Goal: Contribute content: Contribute content

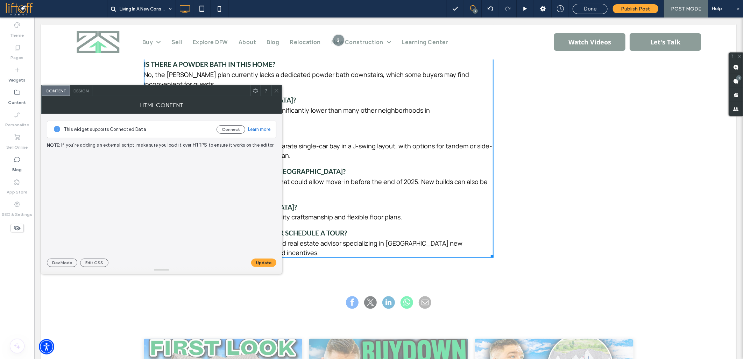
scroll to position [2314, 0]
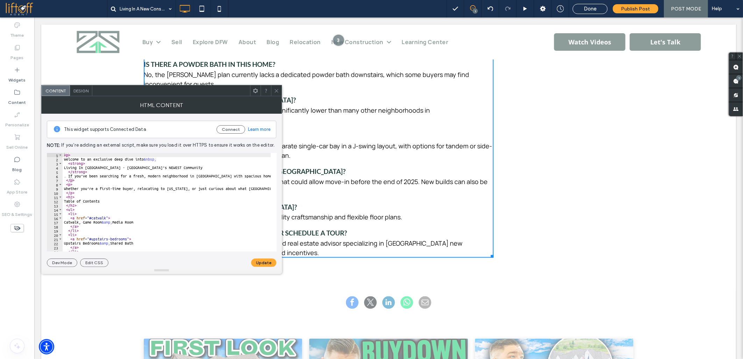
click at [138, 180] on div "< p > Welcome to an exclusive deep dive into &nbsp; < strong > Living In Park H…" at bounding box center [581, 203] width 1037 height 101
type textarea "**********"
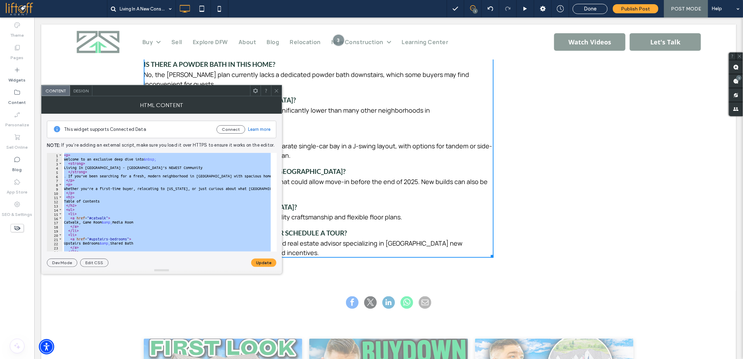
paste textarea "Cursor at row 344"
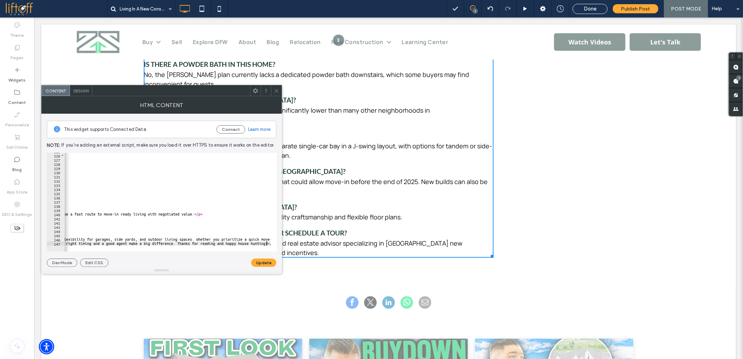
scroll to position [0, 867]
click at [261, 261] on button "Update" at bounding box center [263, 263] width 25 height 8
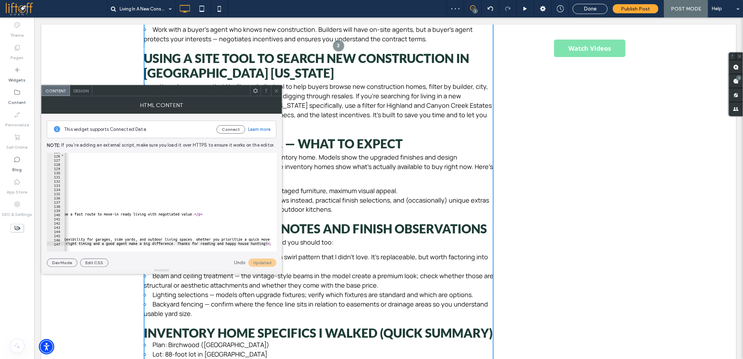
click at [274, 93] on span at bounding box center [276, 90] width 5 height 10
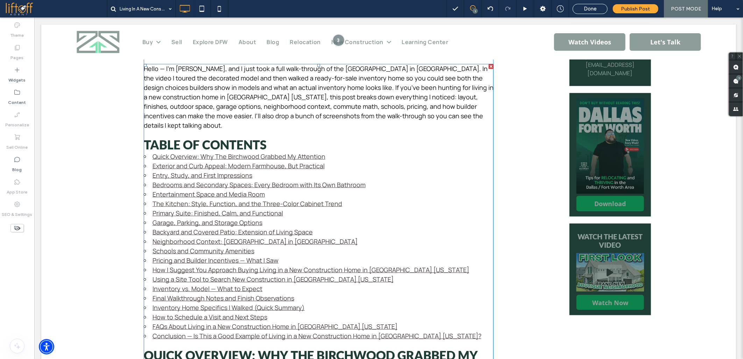
scroll to position [350, 0]
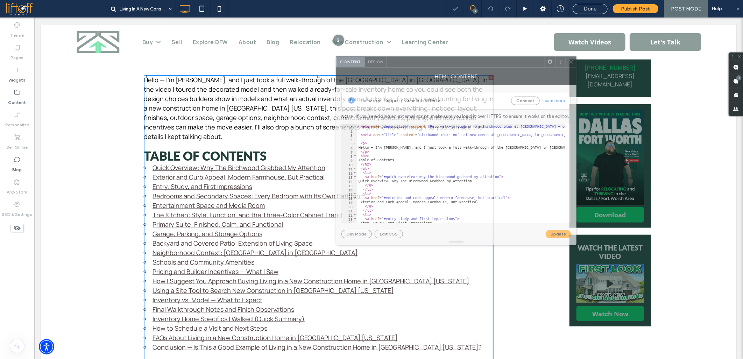
drag, startPoint x: 142, startPoint y: 93, endPoint x: 437, endPoint y: 64, distance: 296.0
click at [437, 64] on div at bounding box center [466, 62] width 158 height 10
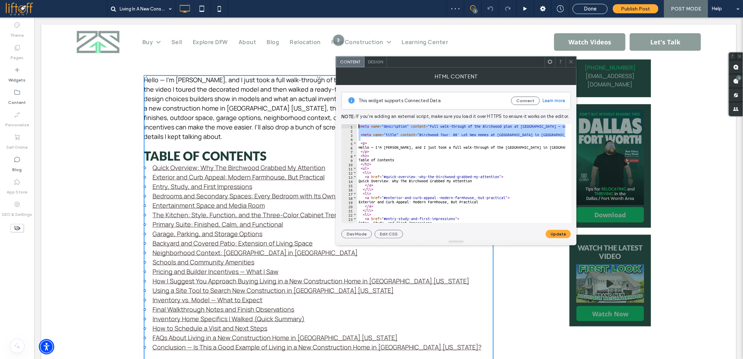
drag, startPoint x: 371, startPoint y: 139, endPoint x: 344, endPoint y: 108, distance: 40.9
click at [345, 111] on div "This widget supports Connected Data Connect Learn more Note: If you’re adding a…" at bounding box center [457, 161] width 230 height 153
type textarea "**********"
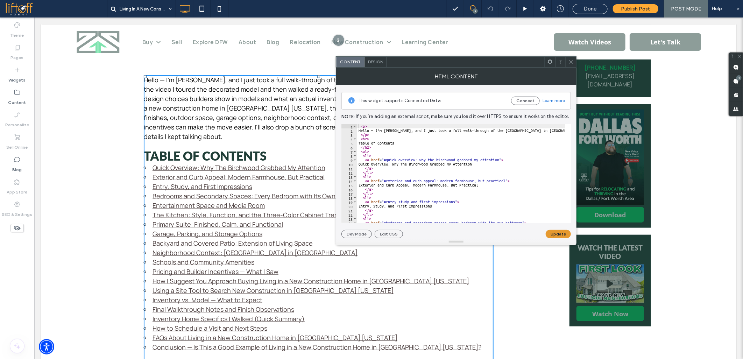
click at [551, 236] on button "Update" at bounding box center [558, 234] width 25 height 8
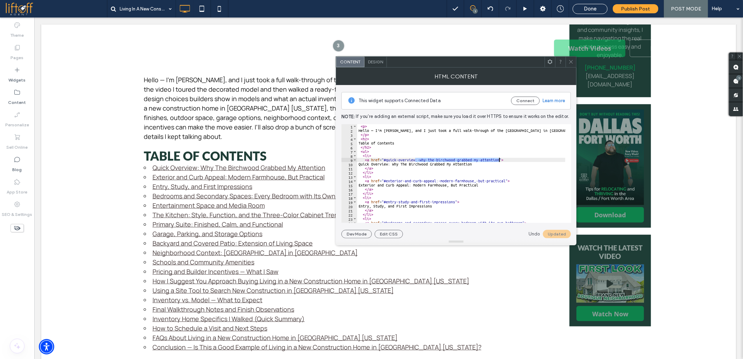
drag, startPoint x: 415, startPoint y: 159, endPoint x: 498, endPoint y: 161, distance: 83.0
drag, startPoint x: 437, startPoint y: 179, endPoint x: 451, endPoint y: 180, distance: 14.1
click at [439, 180] on div "< p > Hello — I’m Zak Schmidt, and I just took a full walk-through of the Birch…" at bounding box center [461, 173] width 208 height 99
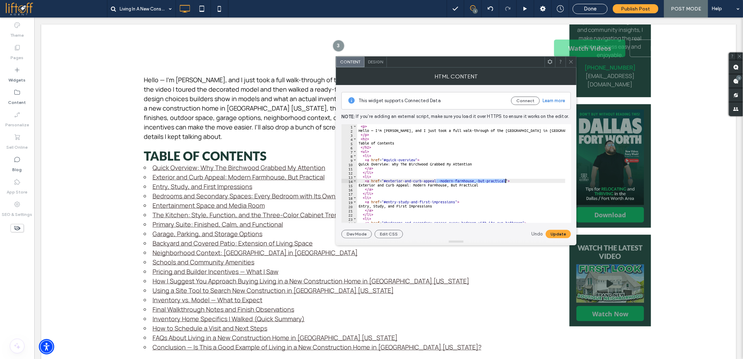
drag, startPoint x: 436, startPoint y: 180, endPoint x: 505, endPoint y: 180, distance: 68.6
drag, startPoint x: 408, startPoint y: 202, endPoint x: 456, endPoint y: 201, distance: 47.3
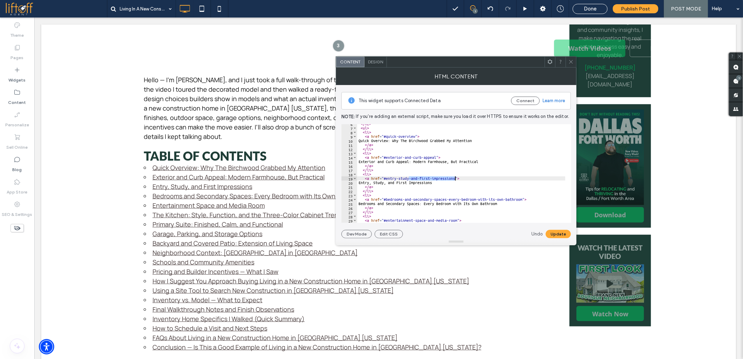
scroll to position [47, 0]
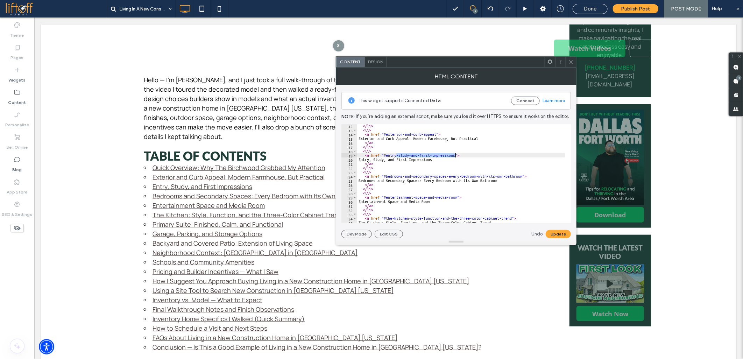
drag, startPoint x: 397, startPoint y: 155, endPoint x: 456, endPoint y: 154, distance: 58.8
drag, startPoint x: 446, startPoint y: 177, endPoint x: 522, endPoint y: 176, distance: 75.9
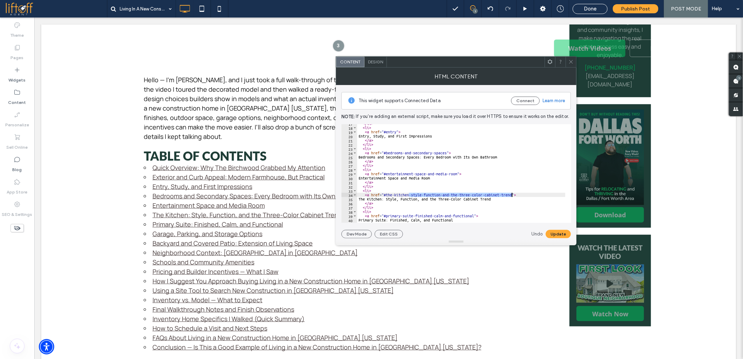
drag, startPoint x: 409, startPoint y: 195, endPoint x: 512, endPoint y: 194, distance: 102.5
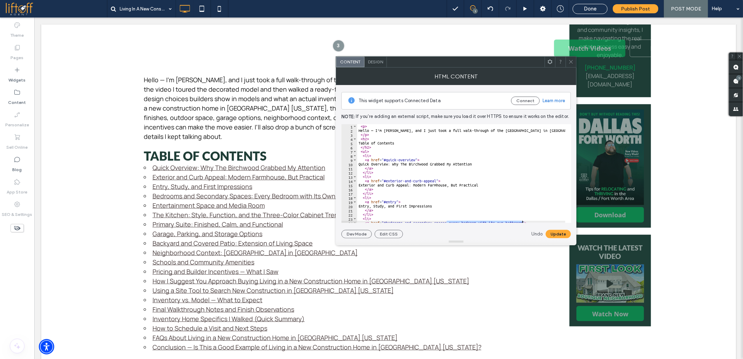
scroll to position [0, 0]
type textarea "**********"
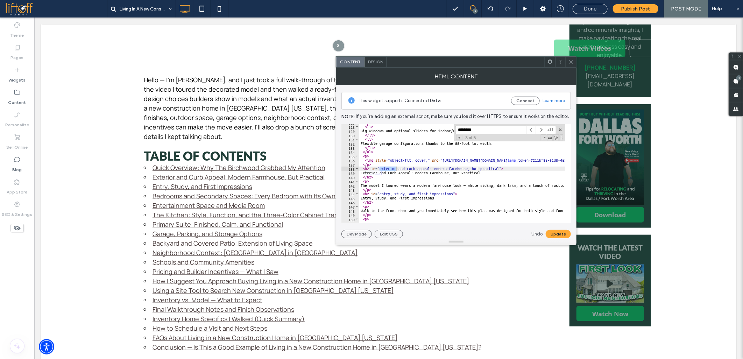
type input "********"
drag, startPoint x: 429, startPoint y: 168, endPoint x: 498, endPoint y: 167, distance: 69.3
type textarea "**********"
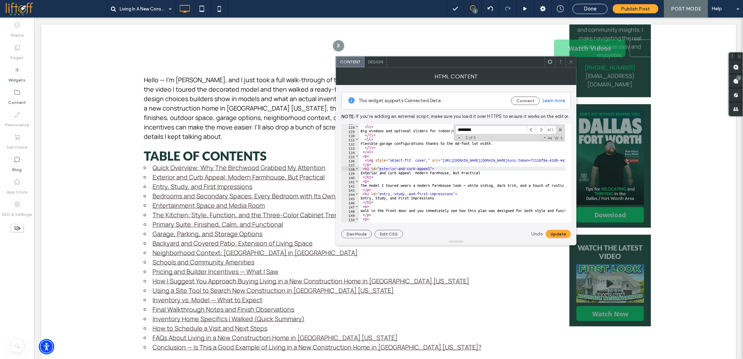
drag, startPoint x: 488, startPoint y: 132, endPoint x: 446, endPoint y: 131, distance: 41.3
click at [446, 131] on div "</ li > < li > Big windows and optional sliders for indoor/outdoor living. </ l…" at bounding box center [462, 173] width 206 height 99
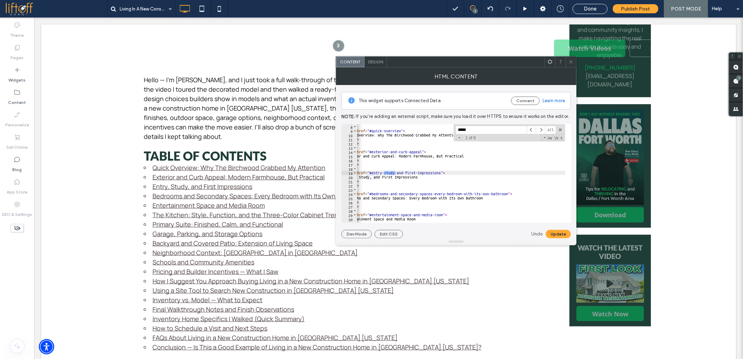
scroll to position [0, 0]
type input "*****"
click at [408, 173] on div "< ul > < li > < a href = "#quick-overview" > Quick Overview: Why The Birchwood …" at bounding box center [461, 173] width 208 height 99
drag, startPoint x: 386, startPoint y: 173, endPoint x: 445, endPoint y: 173, distance: 59.8
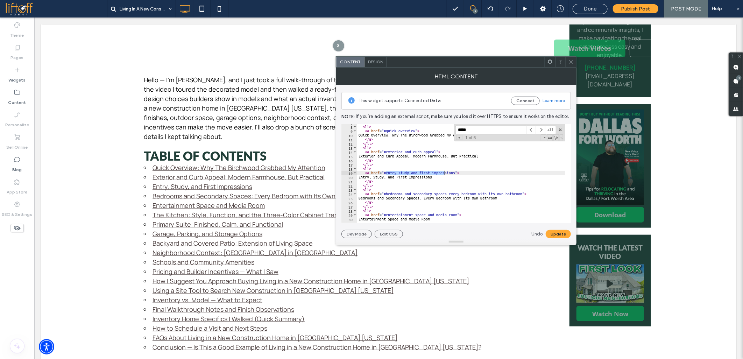
click at [410, 174] on div "< ul > < li > < a href = "#quick-overview" > Quick Overview: Why The Birchwood …" at bounding box center [461, 173] width 208 height 99
drag, startPoint x: 409, startPoint y: 174, endPoint x: 454, endPoint y: 173, distance: 44.8
click at [565, 234] on button "Update" at bounding box center [558, 234] width 25 height 8
drag, startPoint x: 446, startPoint y: 193, endPoint x: 521, endPoint y: 193, distance: 75.2
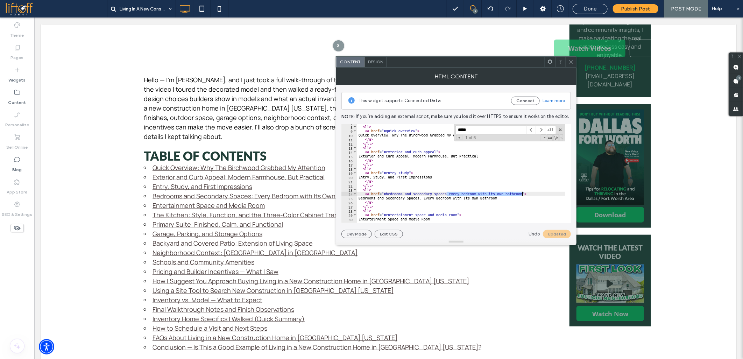
click at [556, 233] on button "Update" at bounding box center [558, 234] width 25 height 8
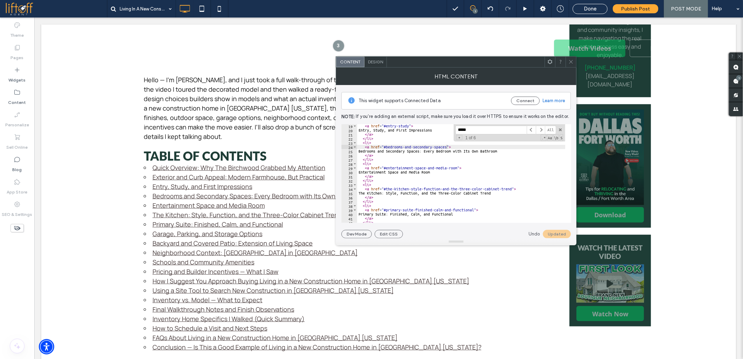
scroll to position [99, 0]
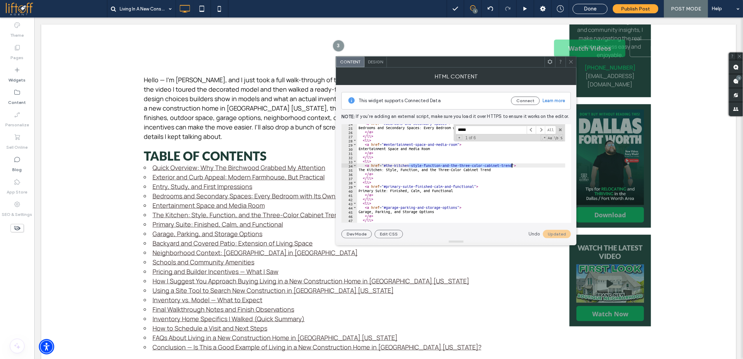
drag, startPoint x: 409, startPoint y: 165, endPoint x: 511, endPoint y: 166, distance: 102.5
drag, startPoint x: 413, startPoint y: 187, endPoint x: 474, endPoint y: 187, distance: 60.5
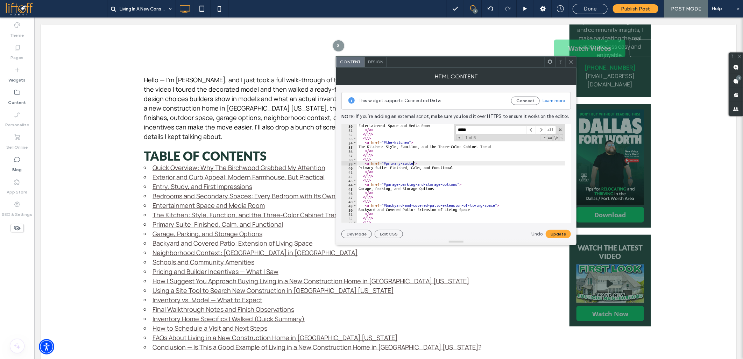
scroll to position [146, 0]
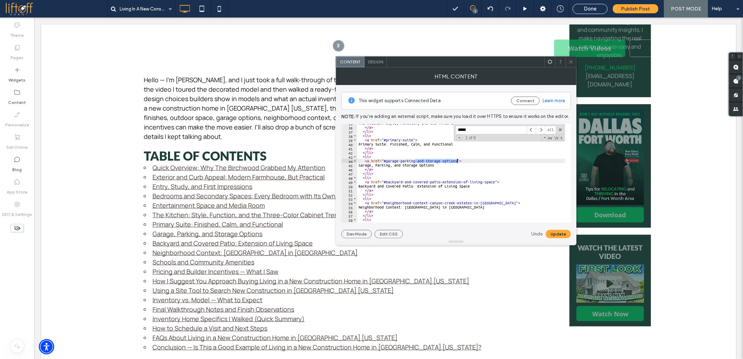
drag, startPoint x: 415, startPoint y: 160, endPoint x: 456, endPoint y: 161, distance: 41.0
drag, startPoint x: 441, startPoint y: 183, endPoint x: 494, endPoint y: 182, distance: 53.2
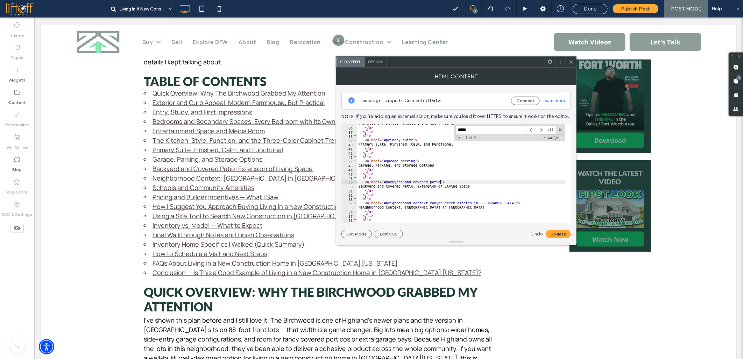
scroll to position [428, 0]
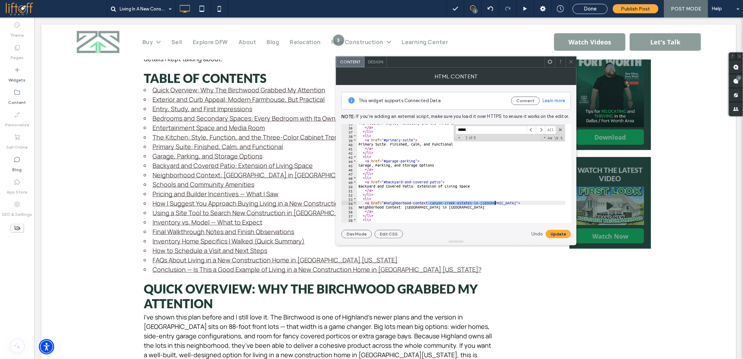
drag, startPoint x: 428, startPoint y: 203, endPoint x: 495, endPoint y: 205, distance: 66.5
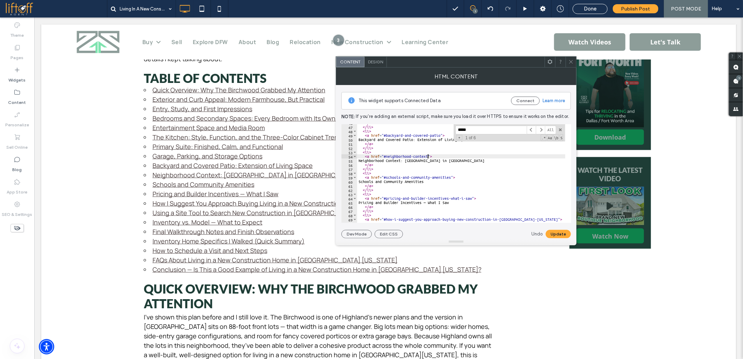
scroll to position [216, 0]
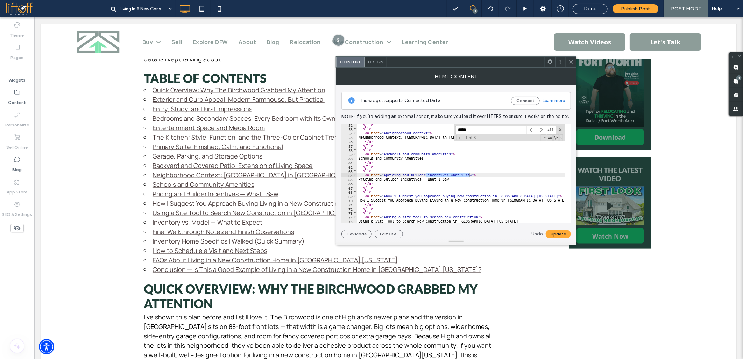
drag, startPoint x: 426, startPoint y: 176, endPoint x: 470, endPoint y: 176, distance: 44.4
click at [450, 175] on div "</ li > < li > < a href = "#neighborhood-context" > Neighborhood Context: Canyo…" at bounding box center [461, 173] width 208 height 99
drag, startPoint x: 449, startPoint y: 175, endPoint x: 471, endPoint y: 175, distance: 22.4
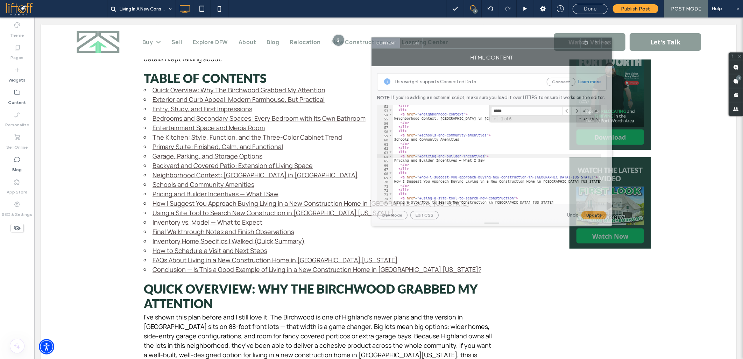
drag, startPoint x: 410, startPoint y: 67, endPoint x: 439, endPoint y: 48, distance: 34.8
click at [440, 49] on div "HTML Content" at bounding box center [492, 57] width 241 height 17
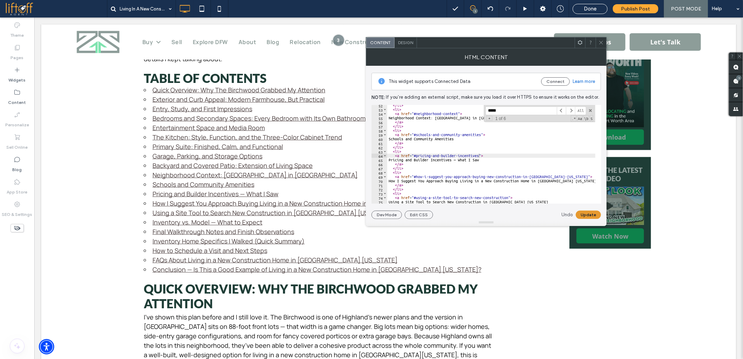
click at [586, 213] on button "Update" at bounding box center [588, 215] width 25 height 8
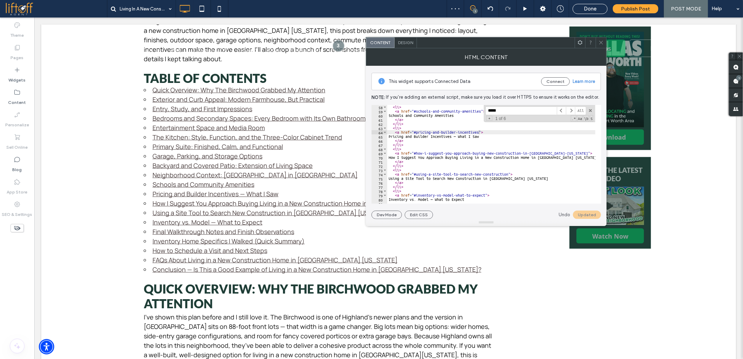
scroll to position [262, 0]
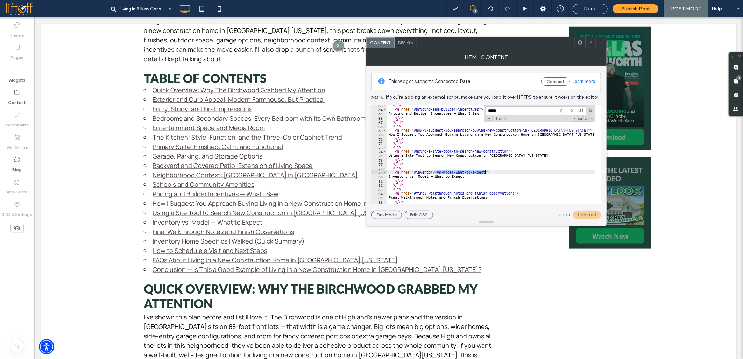
drag, startPoint x: 435, startPoint y: 173, endPoint x: 485, endPoint y: 172, distance: 50.4
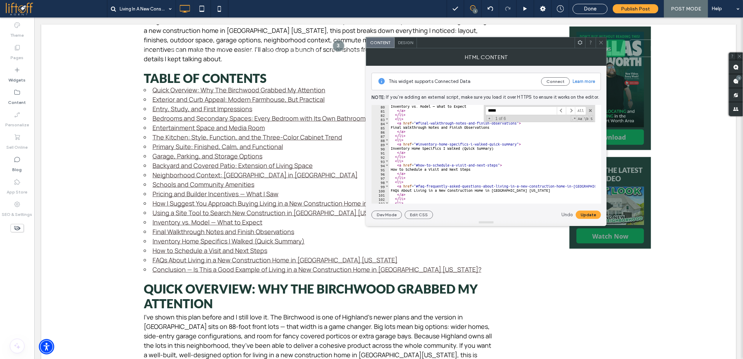
scroll to position [332, 0]
drag, startPoint x: 487, startPoint y: 145, endPoint x: 517, endPoint y: 145, distance: 29.7
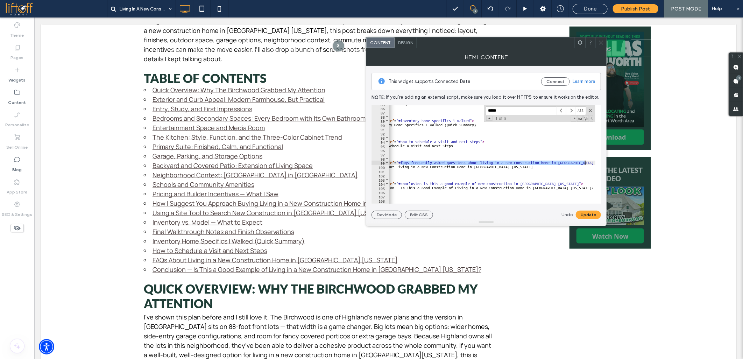
drag, startPoint x: 418, startPoint y: 162, endPoint x: 585, endPoint y: 162, distance: 166.9
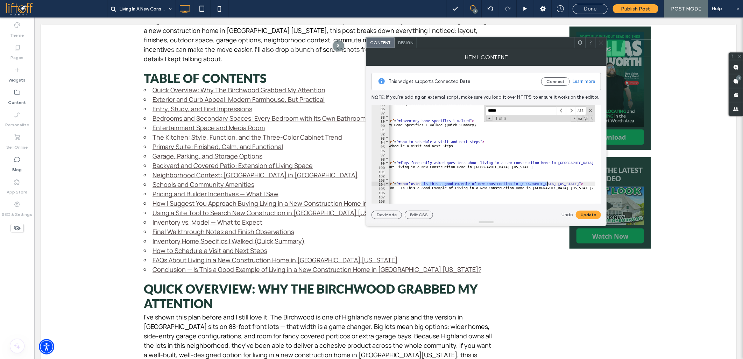
drag, startPoint x: 422, startPoint y: 185, endPoint x: 547, endPoint y: 184, distance: 124.2
type textarea "**********"
click at [586, 212] on button "Update" at bounding box center [588, 215] width 25 height 8
click at [521, 110] on input "*****" at bounding box center [521, 110] width 71 height 9
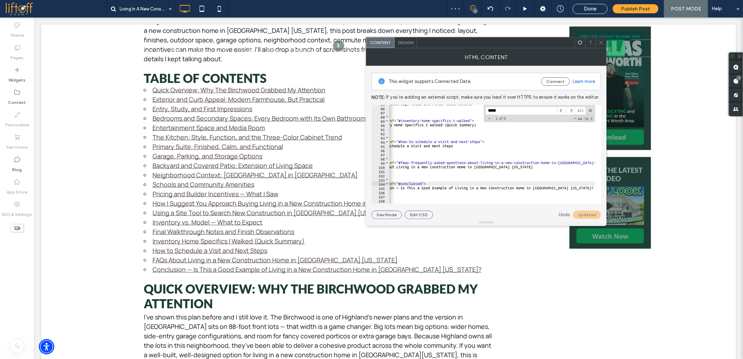
drag, startPoint x: 516, startPoint y: 110, endPoint x: 459, endPoint y: 103, distance: 57.0
click at [460, 103] on div "**********" at bounding box center [487, 142] width 230 height 153
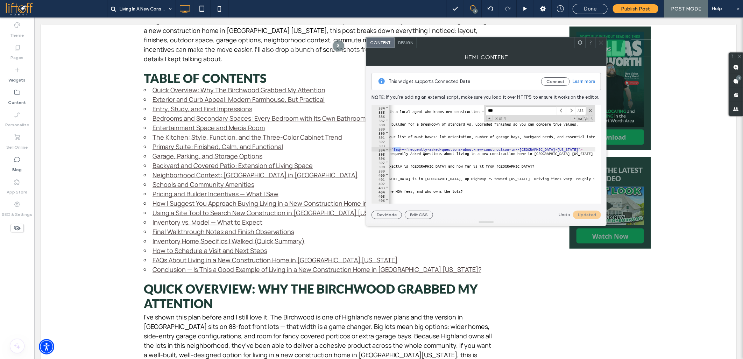
scroll to position [0, 0]
type input "***"
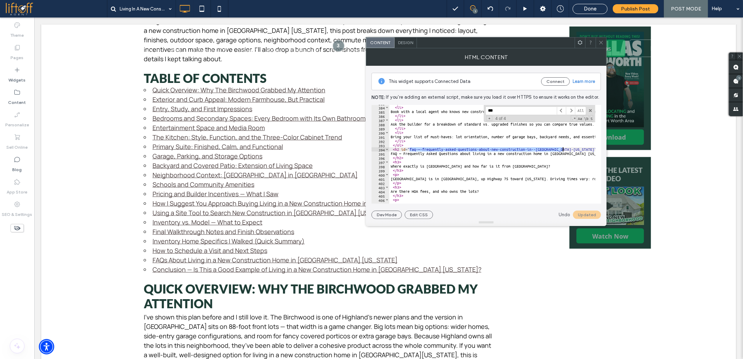
drag, startPoint x: 410, startPoint y: 148, endPoint x: 563, endPoint y: 148, distance: 153.6
paste textarea "**********"
click at [580, 215] on button "Update" at bounding box center [588, 215] width 25 height 8
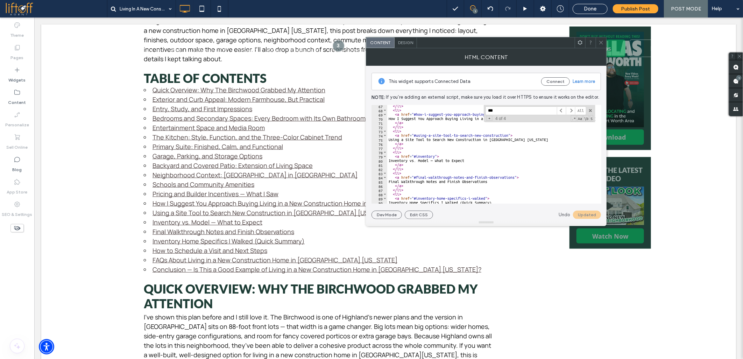
scroll to position [208, 0]
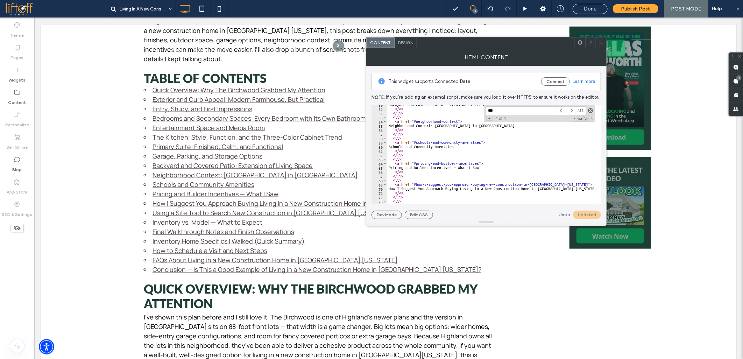
click at [592, 109] on span at bounding box center [590, 110] width 5 height 5
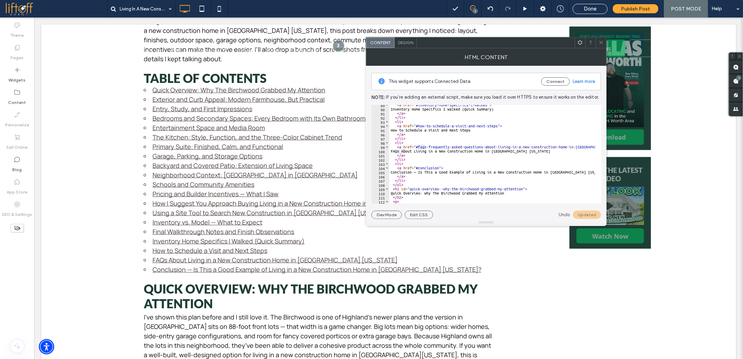
scroll to position [395, 0]
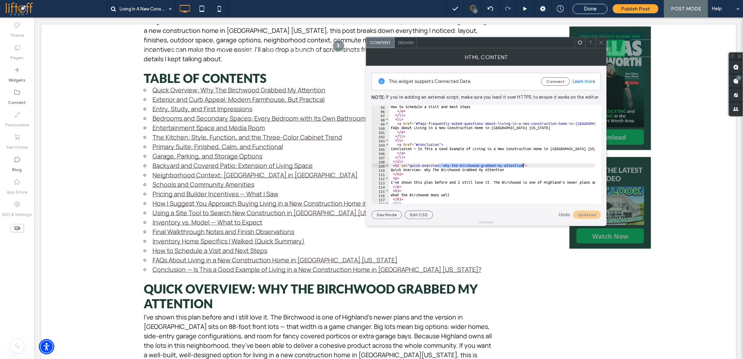
drag, startPoint x: 439, startPoint y: 164, endPoint x: 523, endPoint y: 165, distance: 84.3
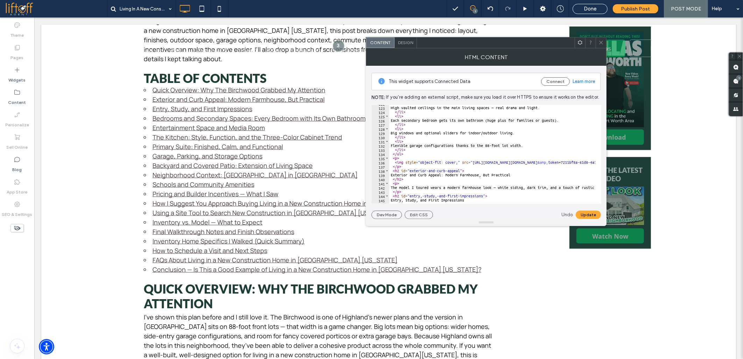
scroll to position [535, 0]
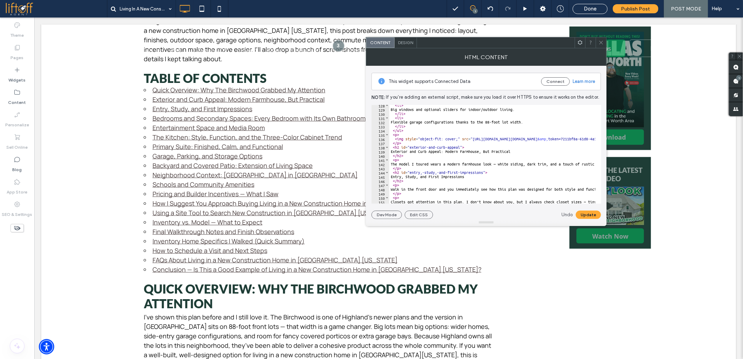
type textarea "**********"
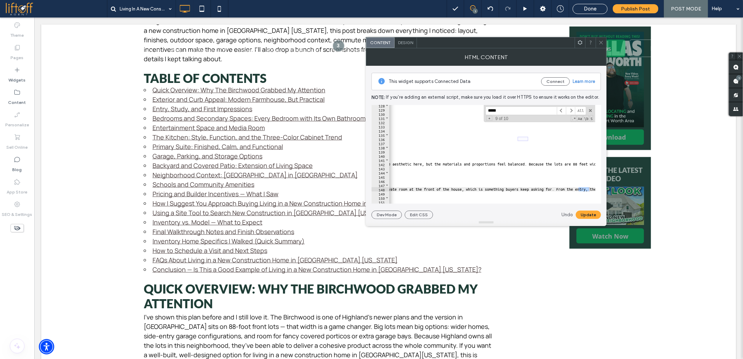
scroll to position [0, 527]
type input "*****"
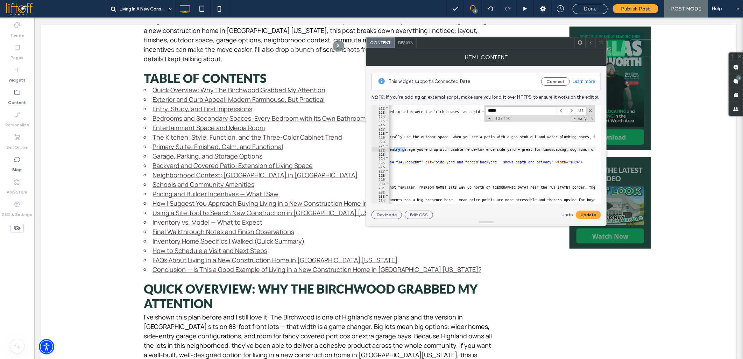
scroll to position [0, 24]
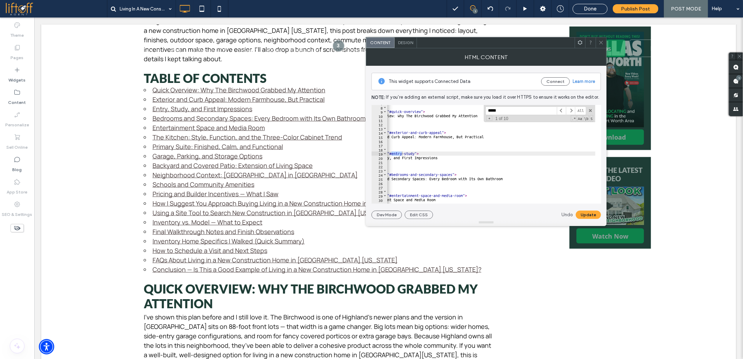
type textarea "****"
click at [500, 112] on input "*****" at bounding box center [521, 110] width 71 height 9
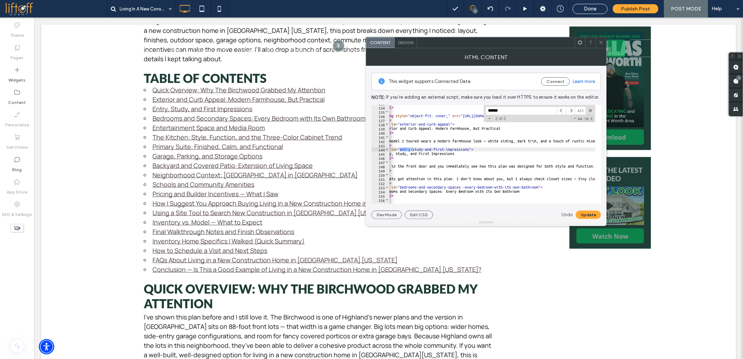
scroll to position [0, 0]
type input "******"
drag, startPoint x: 433, startPoint y: 150, endPoint x: 478, endPoint y: 150, distance: 45.1
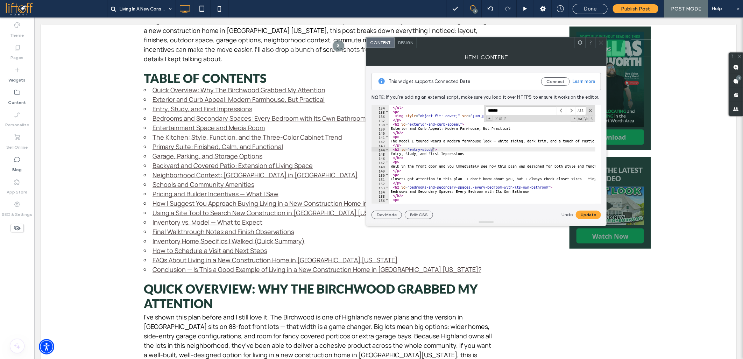
scroll to position [582, 0]
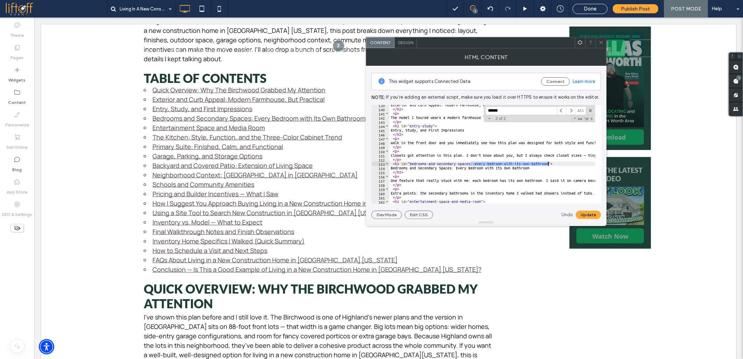
drag, startPoint x: 471, startPoint y: 164, endPoint x: 547, endPoint y: 164, distance: 76.3
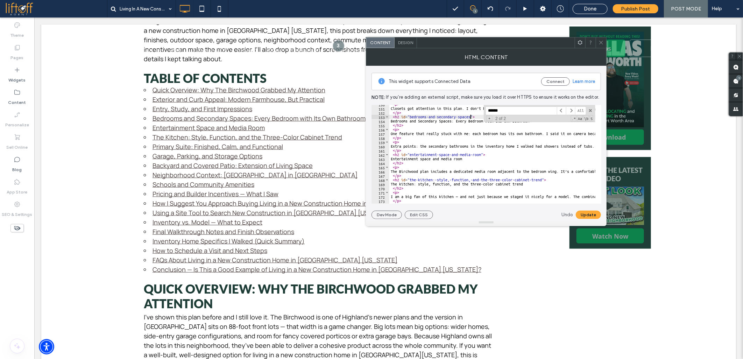
scroll to position [652, 0]
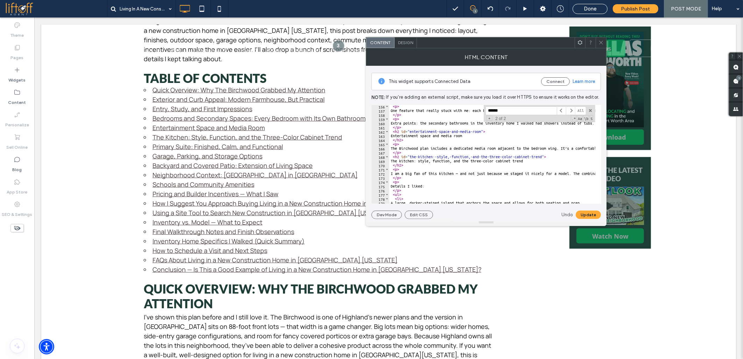
click at [590, 109] on span at bounding box center [590, 110] width 5 height 5
drag, startPoint x: 395, startPoint y: 135, endPoint x: 466, endPoint y: 134, distance: 71.0
paste textarea "Cursor at row 163"
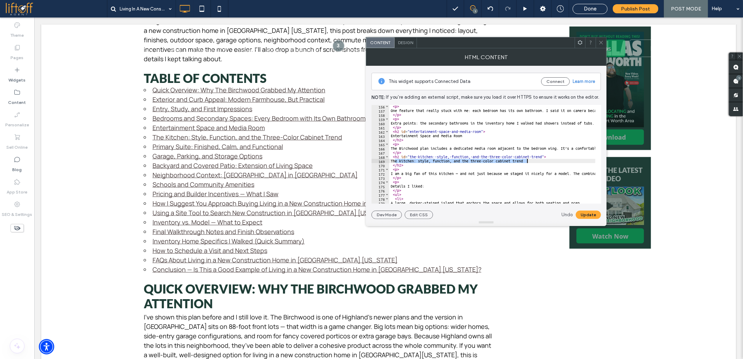
drag, startPoint x: 395, startPoint y: 160, endPoint x: 530, endPoint y: 160, distance: 134.7
paste textarea "Cursor at row 169"
drag, startPoint x: 433, startPoint y: 157, endPoint x: 540, endPoint y: 156, distance: 107.4
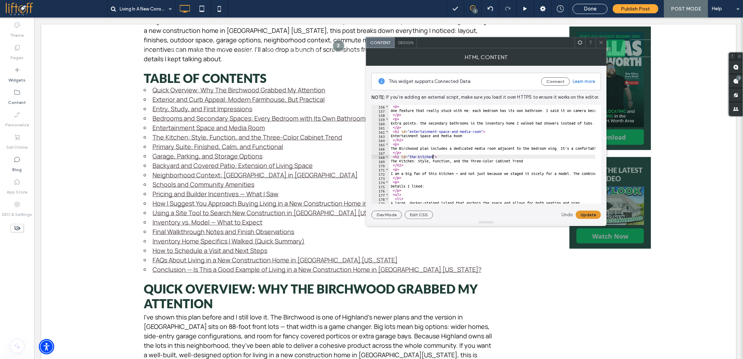
click at [586, 213] on button "Update" at bounding box center [588, 215] width 25 height 8
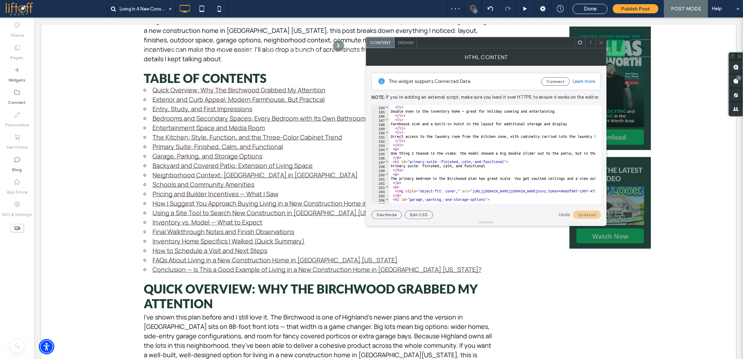
scroll to position [792, 0]
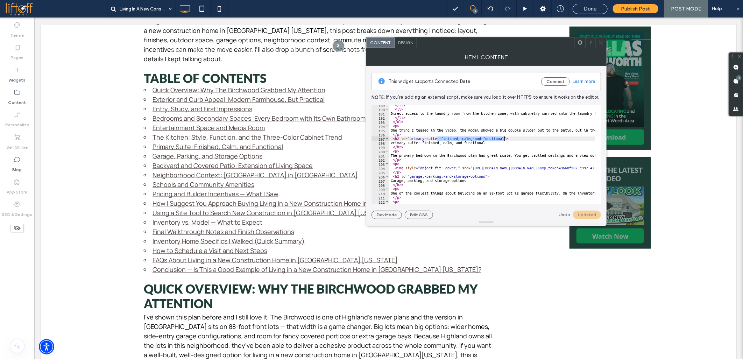
drag, startPoint x: 438, startPoint y: 139, endPoint x: 504, endPoint y: 138, distance: 66.5
drag, startPoint x: 395, startPoint y: 143, endPoint x: 491, endPoint y: 143, distance: 95.5
paste textarea "Cursor at row 198"
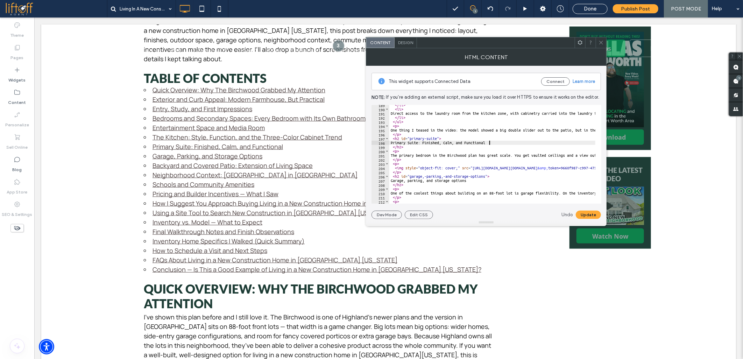
type textarea "**********"
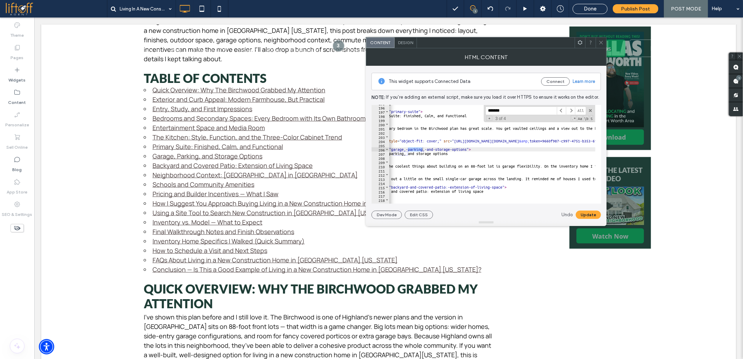
scroll to position [0, 0]
type input "*******"
drag, startPoint x: 440, startPoint y: 148, endPoint x: 483, endPoint y: 148, distance: 43.4
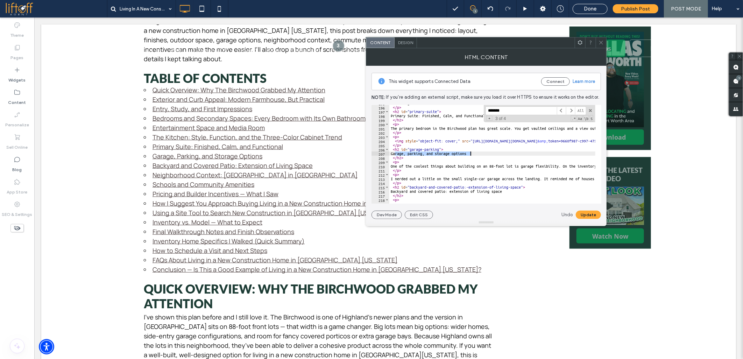
drag, startPoint x: 395, startPoint y: 154, endPoint x: 470, endPoint y: 152, distance: 74.6
paste textarea "Cursor at row 207"
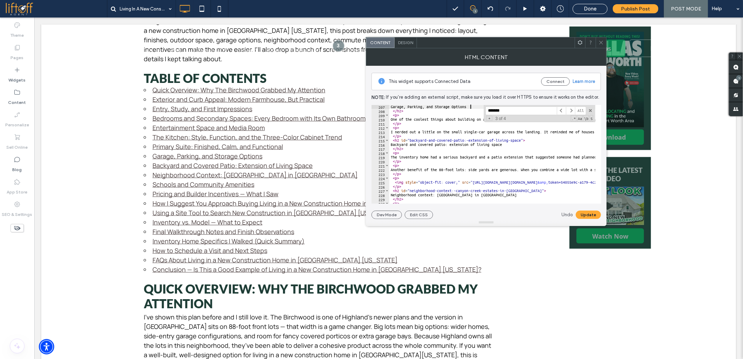
scroll to position [865, 0]
drag, startPoint x: 464, startPoint y: 140, endPoint x: 521, endPoint y: 139, distance: 56.3
drag, startPoint x: 396, startPoint y: 144, endPoint x: 510, endPoint y: 145, distance: 114.1
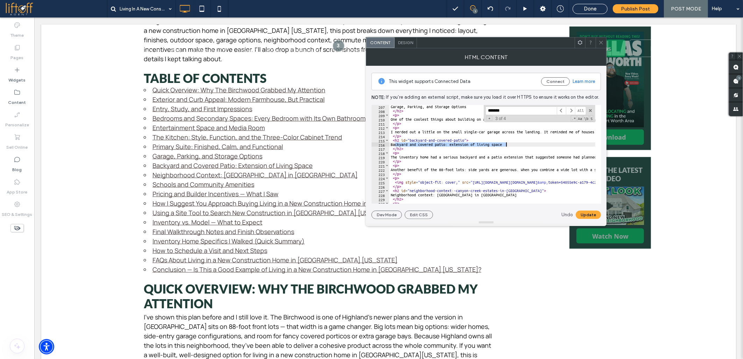
paste textarea "Cursor at row 216"
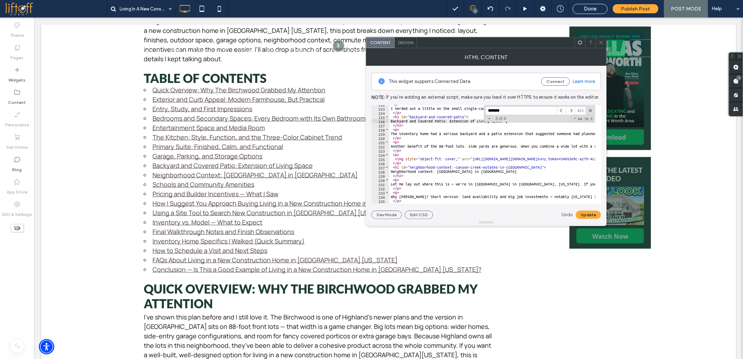
scroll to position [912, 0]
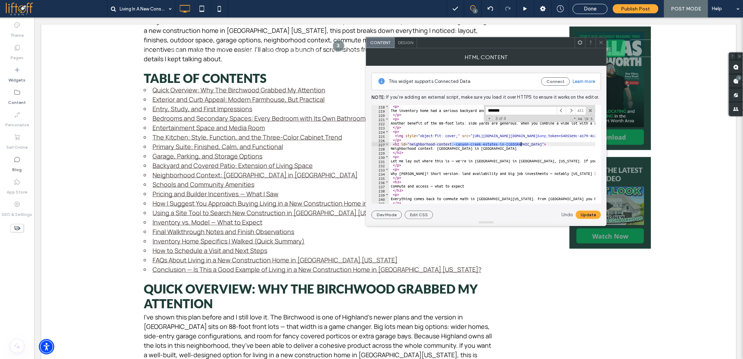
drag, startPoint x: 452, startPoint y: 144, endPoint x: 521, endPoint y: 145, distance: 68.6
drag, startPoint x: 396, startPoint y: 148, endPoint x: 508, endPoint y: 148, distance: 112.0
paste textarea "Cursor at row 228"
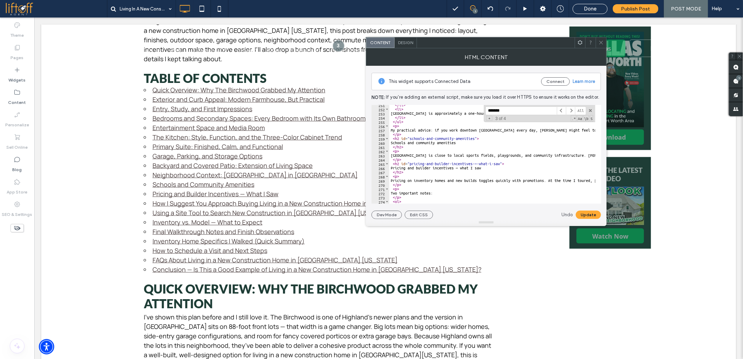
scroll to position [1052, 0]
drag, startPoint x: 396, startPoint y: 143, endPoint x: 462, endPoint y: 142, distance: 66.1
paste textarea "Cursor at row 260"
drag, startPoint x: 396, startPoint y: 169, endPoint x: 487, endPoint y: 167, distance: 91.4
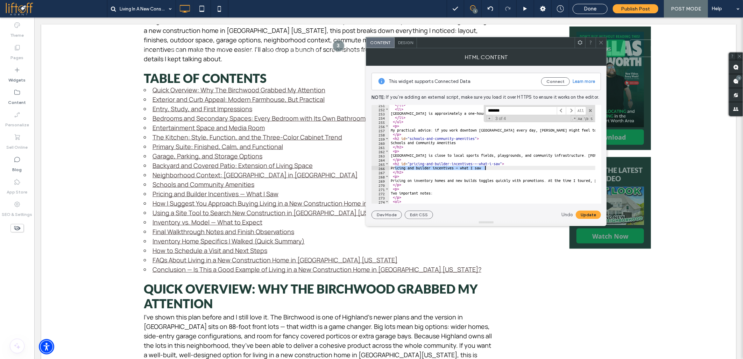
paste textarea "Cursor at row 266"
drag, startPoint x: 472, startPoint y: 163, endPoint x: 499, endPoint y: 162, distance: 27.7
click at [577, 215] on button "Update" at bounding box center [588, 215] width 25 height 8
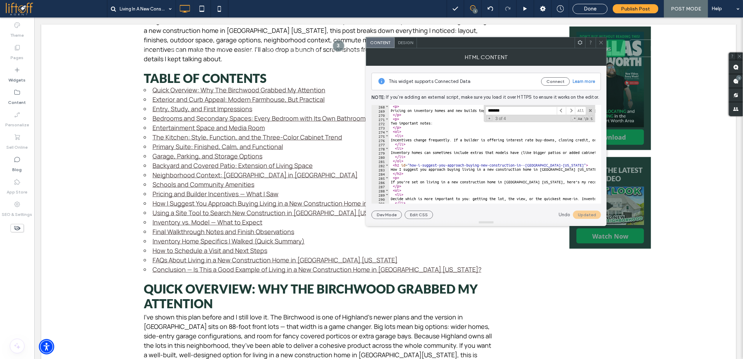
scroll to position [1122, 0]
drag, startPoint x: 396, startPoint y: 169, endPoint x: 572, endPoint y: 170, distance: 176.4
paste textarea "Cursor at row 283"
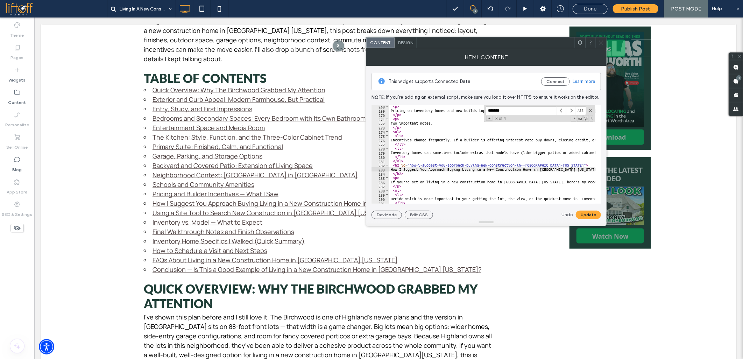
type textarea "**********"
type input "*******"
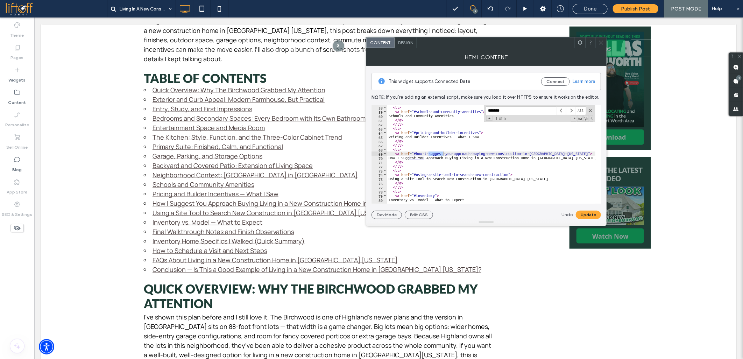
type textarea "**********"
drag, startPoint x: 417, startPoint y: 153, endPoint x: 556, endPoint y: 152, distance: 138.9
type input "**********"
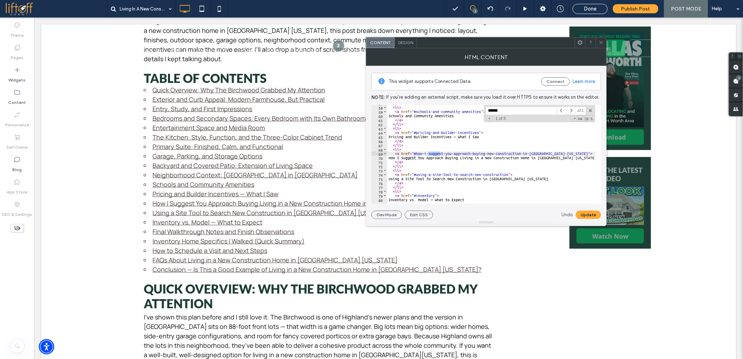
type input "*******"
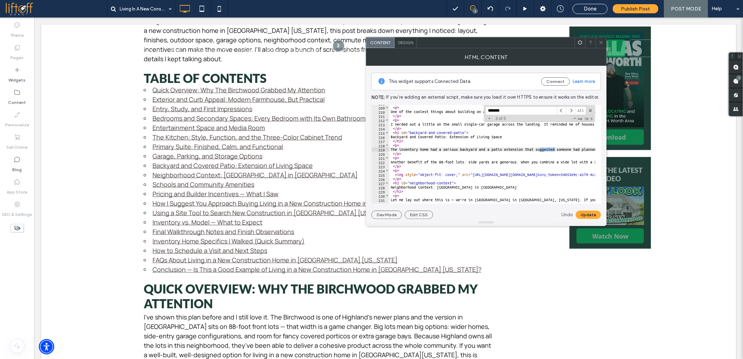
scroll to position [1138, 0]
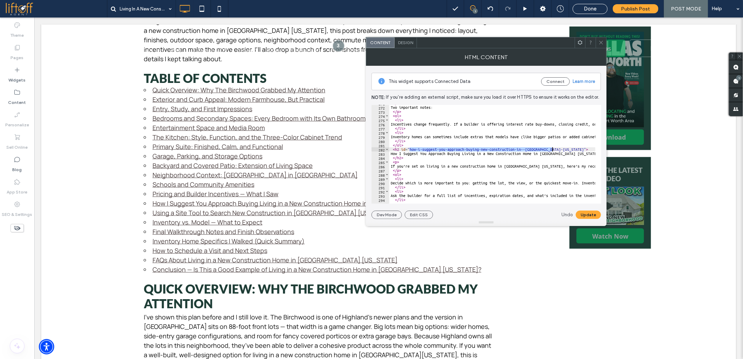
drag, startPoint x: 409, startPoint y: 149, endPoint x: 552, endPoint y: 149, distance: 142.8
paste textarea "Cursor at row 282"
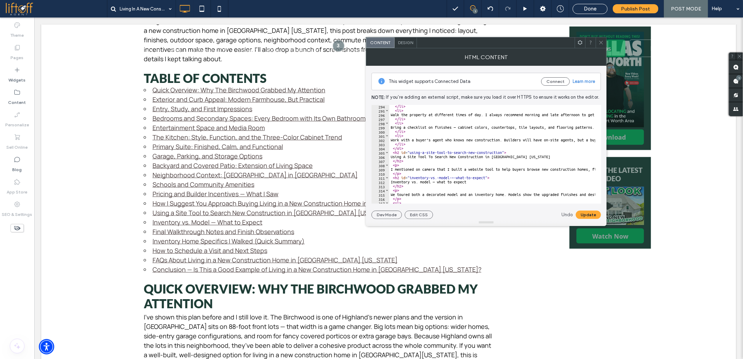
scroll to position [1254, 0]
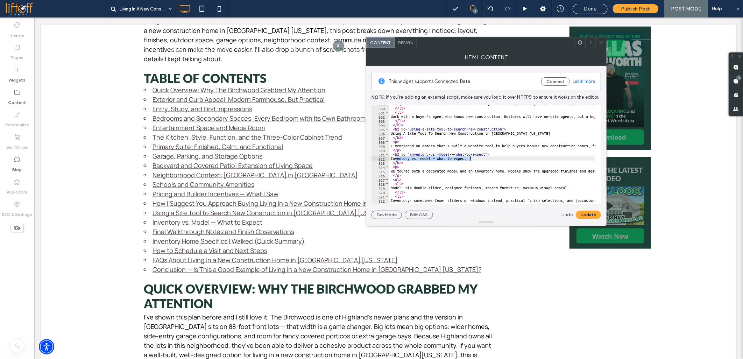
drag, startPoint x: 395, startPoint y: 159, endPoint x: 473, endPoint y: 159, distance: 78.0
paste textarea "Cursor at row 312"
type textarea "**********"
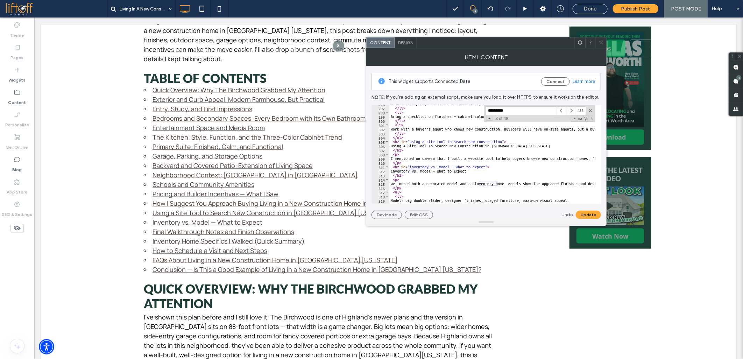
scroll to position [1265, 0]
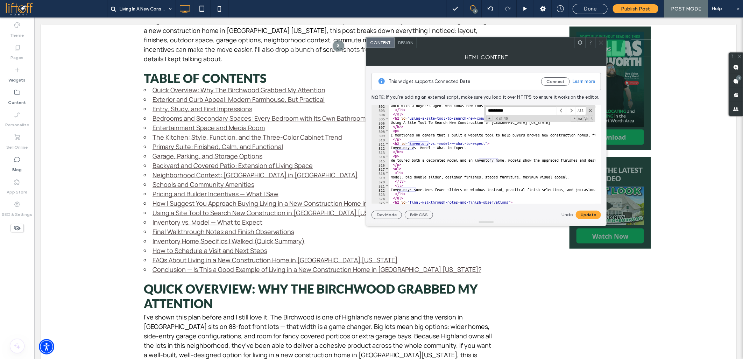
type input "*********"
drag, startPoint x: 429, startPoint y: 142, endPoint x: 485, endPoint y: 142, distance: 56.0
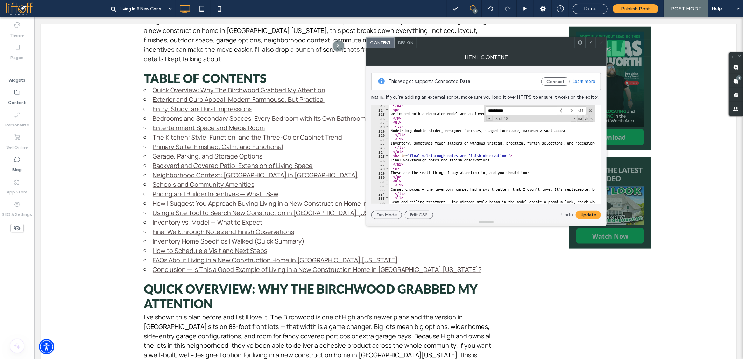
scroll to position [1312, 0]
drag, startPoint x: 395, startPoint y: 159, endPoint x: 494, endPoint y: 159, distance: 99.4
paste textarea "Cursor at row 326"
drag, startPoint x: 586, startPoint y: 211, endPoint x: 581, endPoint y: 211, distance: 5.3
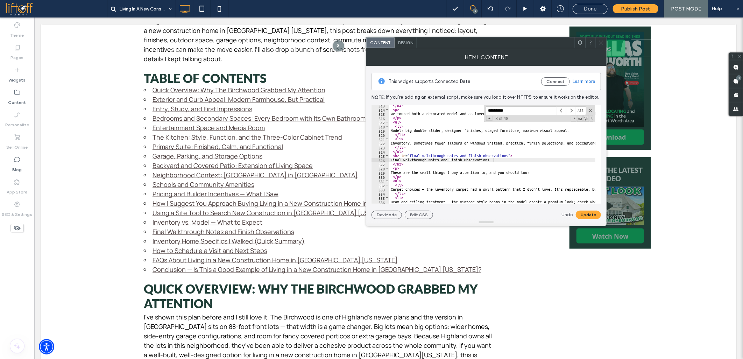
click at [587, 212] on button "Update" at bounding box center [588, 215] width 25 height 8
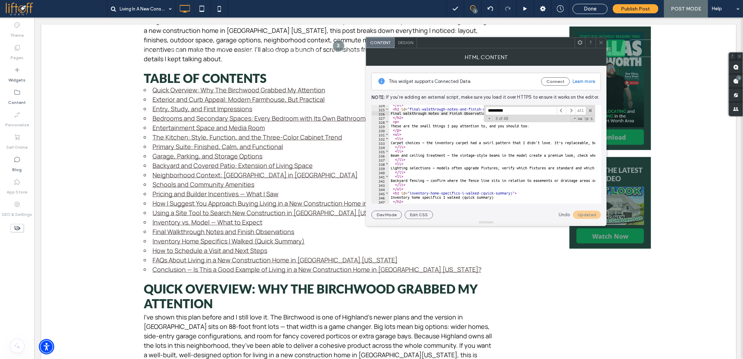
scroll to position [1381, 0]
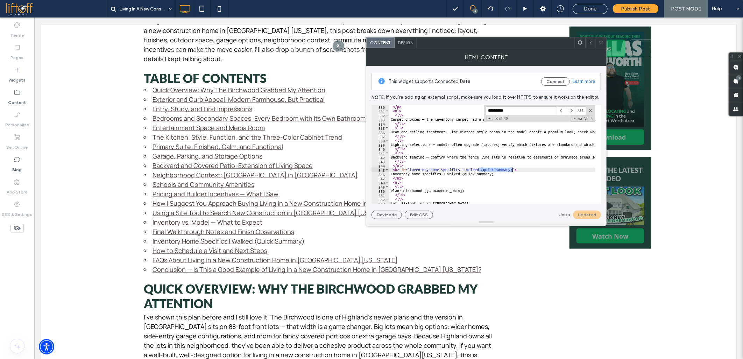
drag, startPoint x: 480, startPoint y: 169, endPoint x: 512, endPoint y: 169, distance: 32.2
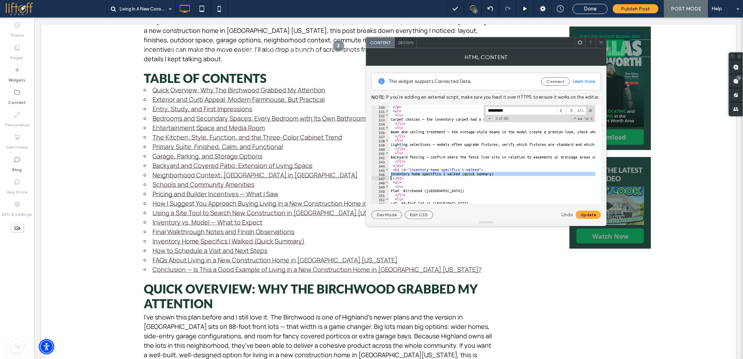
click at [408, 174] on div "</ p > < ul > < li > Carpet choices — the inventory carpet had a swirl pattern …" at bounding box center [492, 154] width 206 height 99
type textarea "**********"
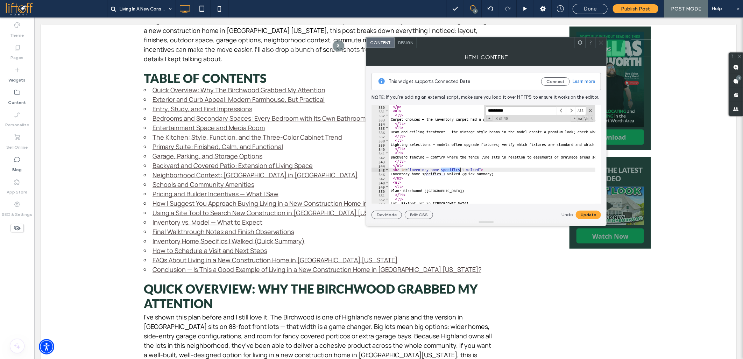
type input "*********"
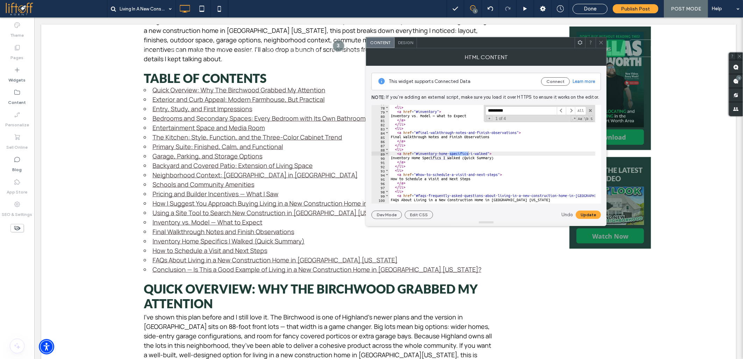
scroll to position [323, 0]
click at [519, 111] on input "*********" at bounding box center [521, 110] width 71 height 9
type textarea "**********"
drag, startPoint x: 400, startPoint y: 178, endPoint x: 488, endPoint y: 179, distance: 88.5
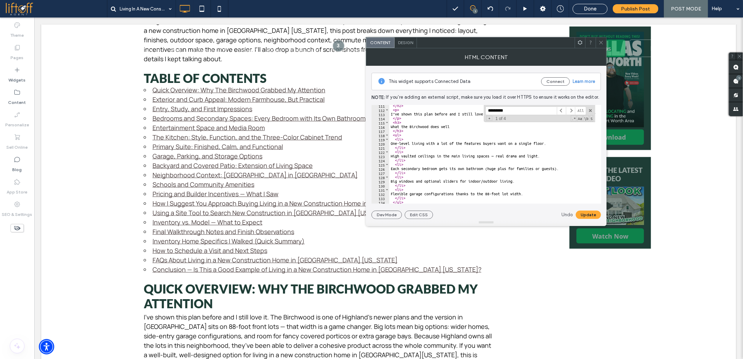
scroll to position [463, 0]
click at [581, 217] on button "Update" at bounding box center [588, 215] width 25 height 8
click at [603, 42] on icon at bounding box center [601, 42] width 5 height 5
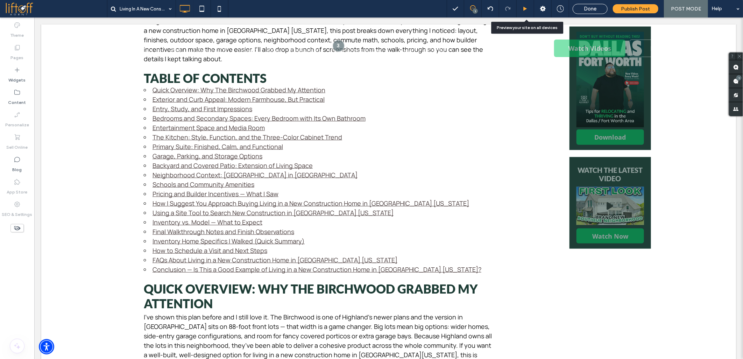
click at [525, 8] on icon at bounding box center [525, 8] width 5 height 5
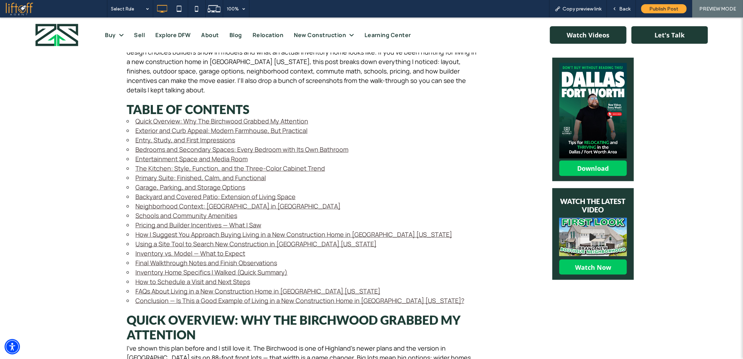
scroll to position [389, 0]
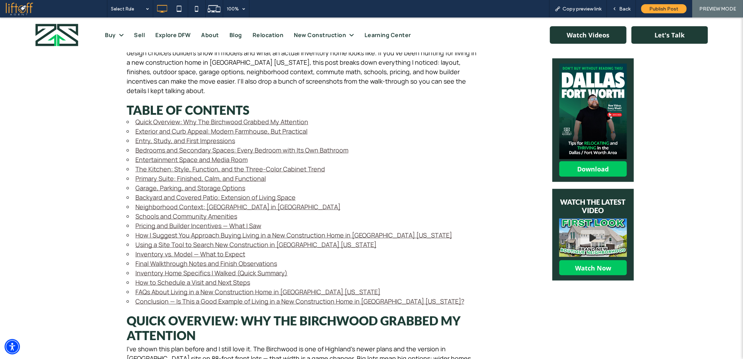
click at [192, 297] on link "Conclusion — Is This a Good Example of Living in a New Construction Home in She…" at bounding box center [299, 301] width 329 height 8
click at [219, 287] on link "FAQs About Living in a New Construction Home in Sherman Texas" at bounding box center [257, 291] width 245 height 8
click at [163, 278] on link "How to Schedule a Visit and Next Steps" at bounding box center [192, 282] width 115 height 8
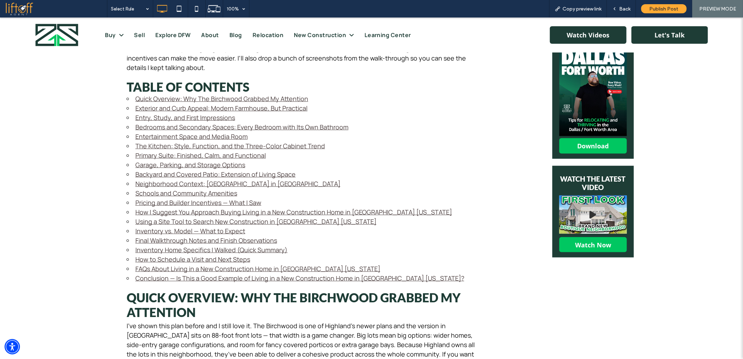
scroll to position [413, 0]
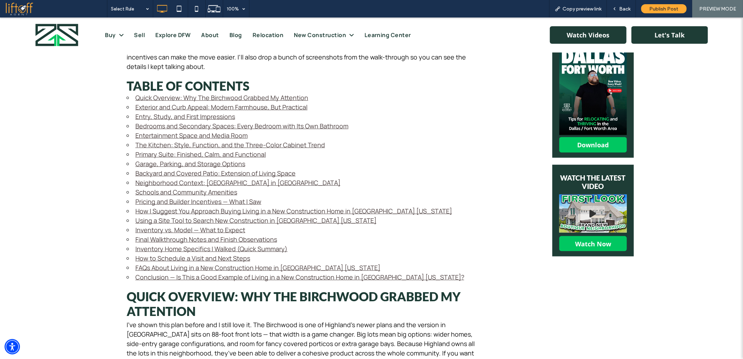
click at [164, 244] on link "Inventory Home Specifics I Walked (Quick Summary)" at bounding box center [211, 248] width 152 height 8
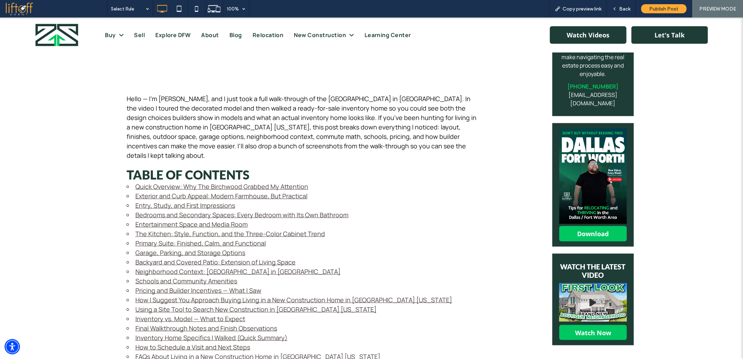
scroll to position [389, 0]
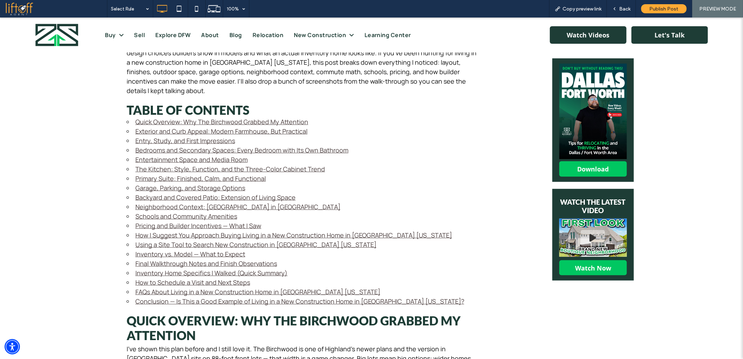
click at [155, 268] on link "Inventory Home Specifics I Walked (Quick Summary)" at bounding box center [211, 272] width 152 height 8
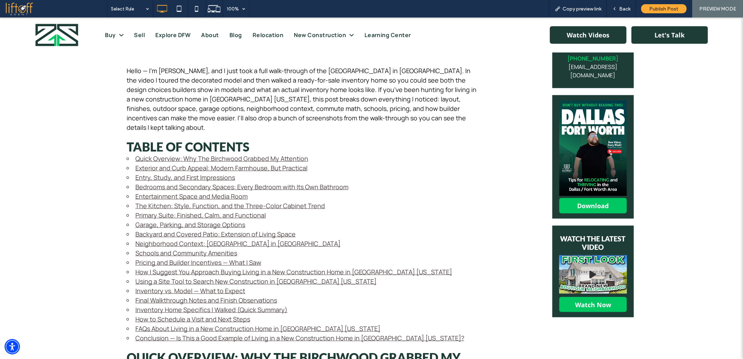
scroll to position [354, 0]
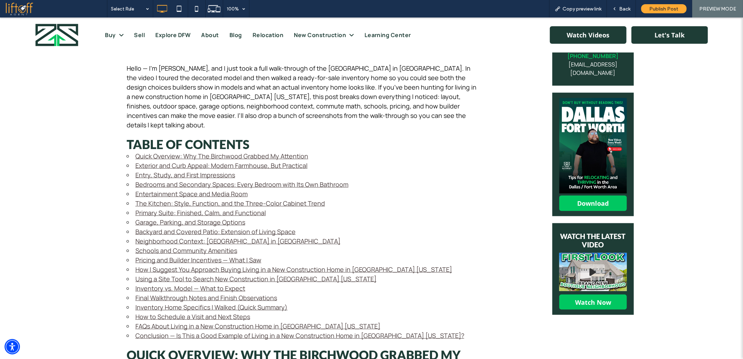
click at [148, 303] on link "Inventory Home Specifics I Walked (Quick Summary)" at bounding box center [211, 307] width 152 height 8
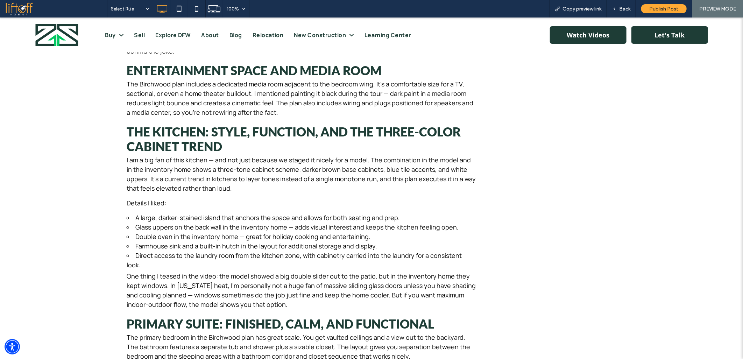
scroll to position [381, 0]
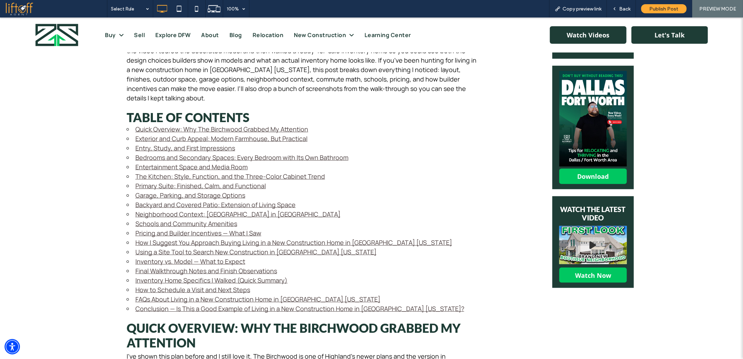
click at [146, 276] on link "Inventory Home Specifics I Walked (Quick Summary)" at bounding box center [211, 280] width 152 height 8
click at [154, 266] on link "Final Walkthrough Notes and Finish Observations" at bounding box center [206, 270] width 142 height 8
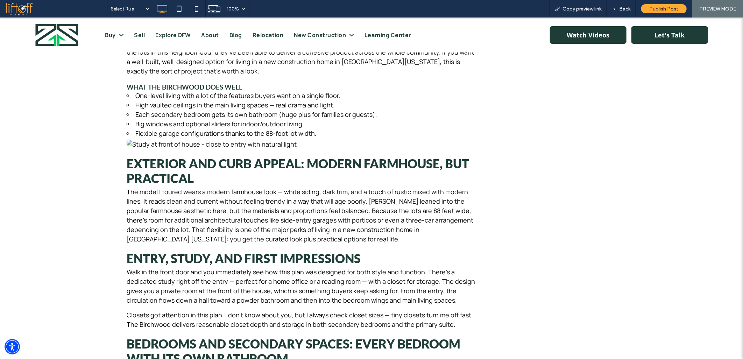
scroll to position [276, 0]
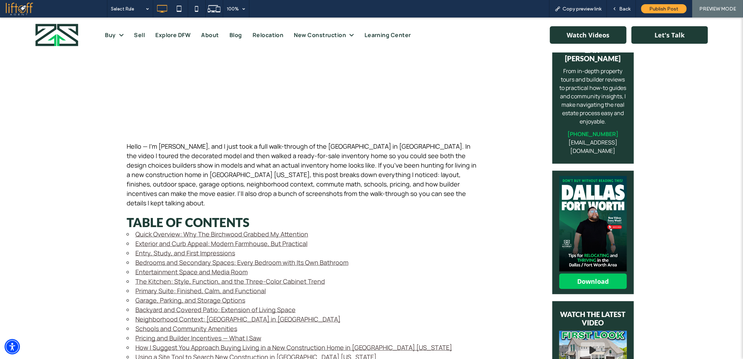
click at [148, 352] on link "Using a Site Tool to Search New Construction in Sherman Texas" at bounding box center [255, 356] width 241 height 8
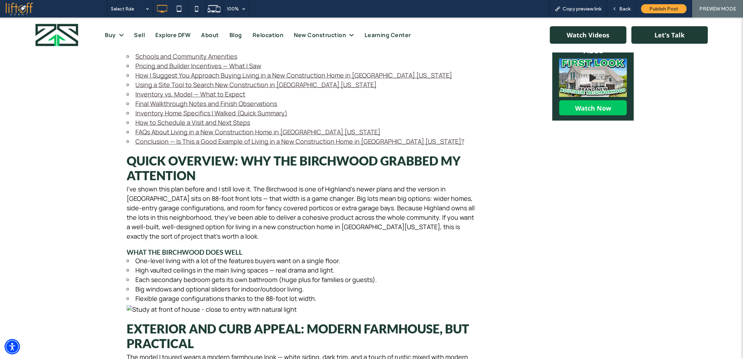
scroll to position [405, 0]
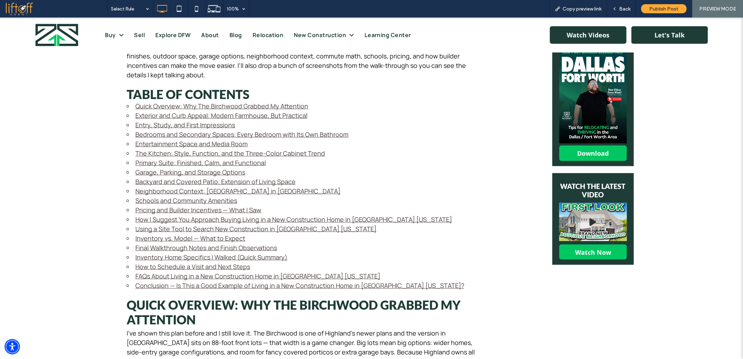
click at [165, 224] on link "Using a Site Tool to Search New Construction in Sherman Texas" at bounding box center [255, 228] width 241 height 8
click at [152, 215] on link "How I Suggest You Approach Buying Living in a New Construction Home in Sherman …" at bounding box center [293, 219] width 317 height 8
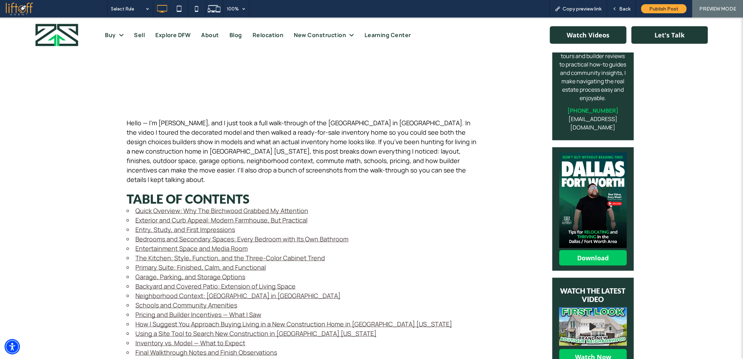
scroll to position [248, 0]
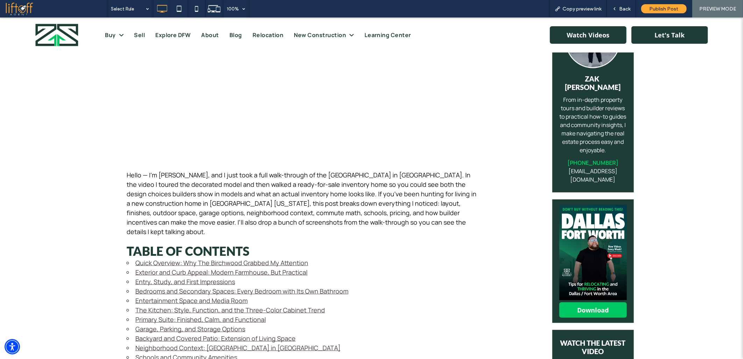
click at [145, 359] on link "Pricing and Builder Incentives — What I Saw" at bounding box center [198, 366] width 126 height 8
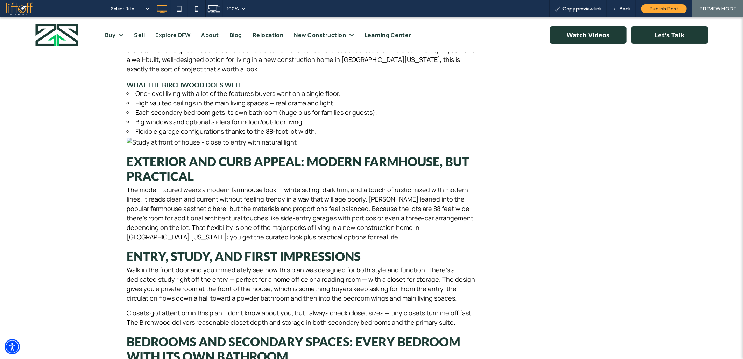
scroll to position [409, 0]
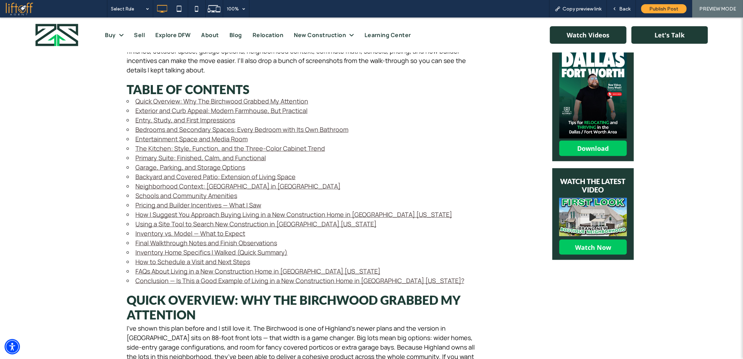
click at [146, 219] on link "Using a Site Tool to Search New Construction in Sherman Texas" at bounding box center [255, 223] width 241 height 8
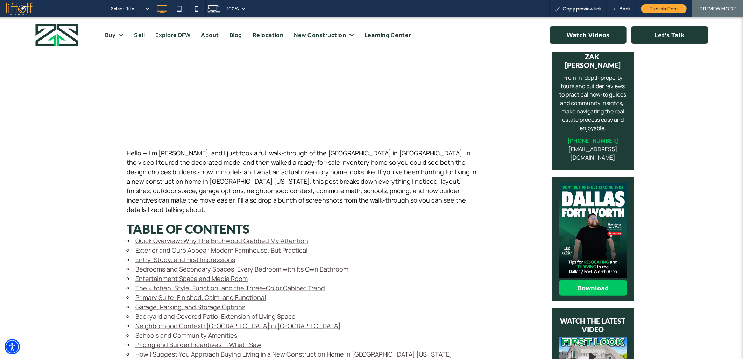
scroll to position [338, 0]
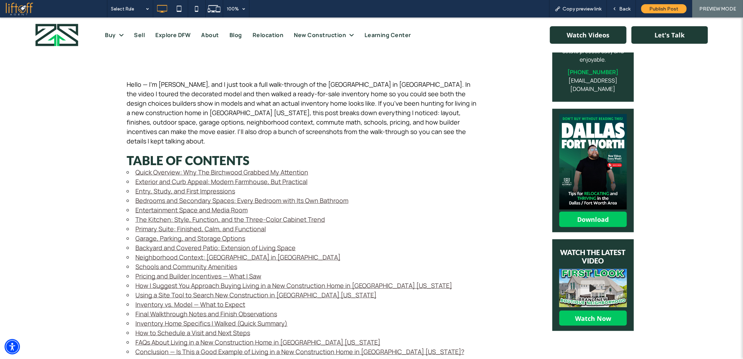
click at [150, 281] on link "How I Suggest You Approach Buying Living in a New Construction Home in Sherman …" at bounding box center [293, 285] width 317 height 8
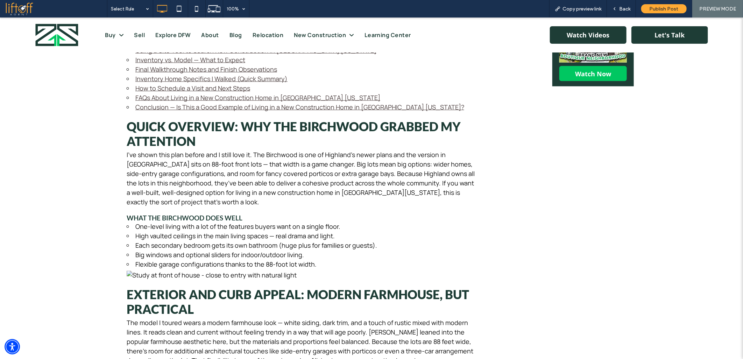
scroll to position [248, 0]
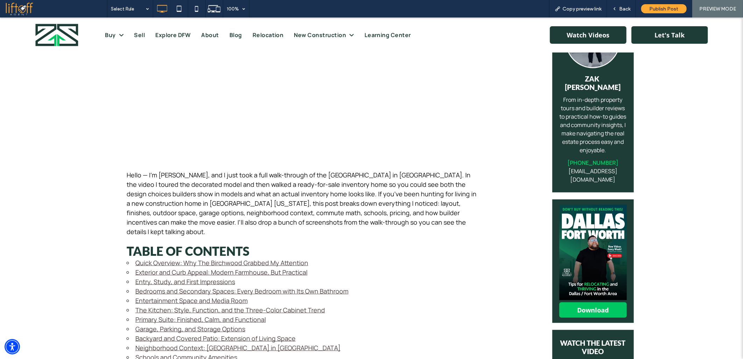
click at [142, 359] on link "Pricing and Builder Incentives — What I Saw" at bounding box center [198, 366] width 126 height 8
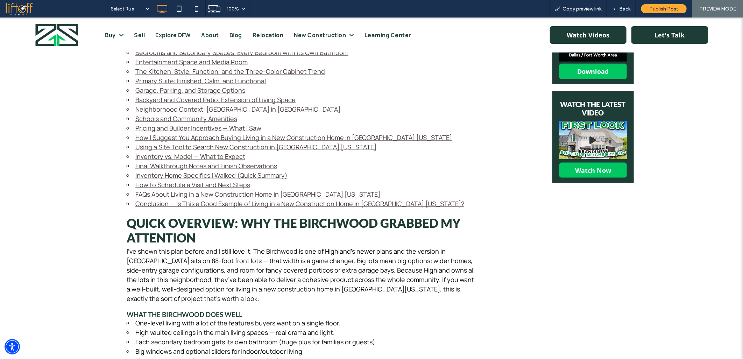
scroll to position [409, 0]
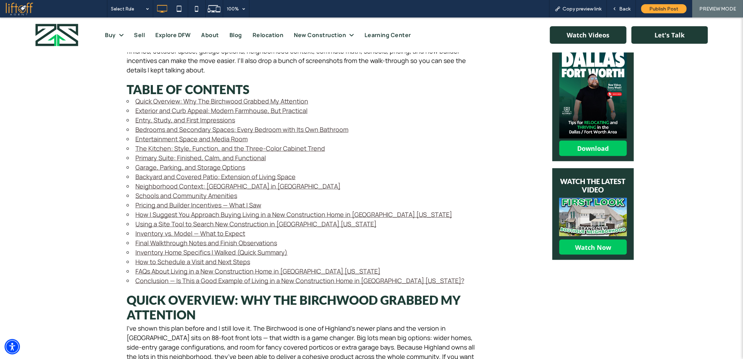
click at [166, 191] on link "Schools and Community Amenities" at bounding box center [186, 195] width 102 height 8
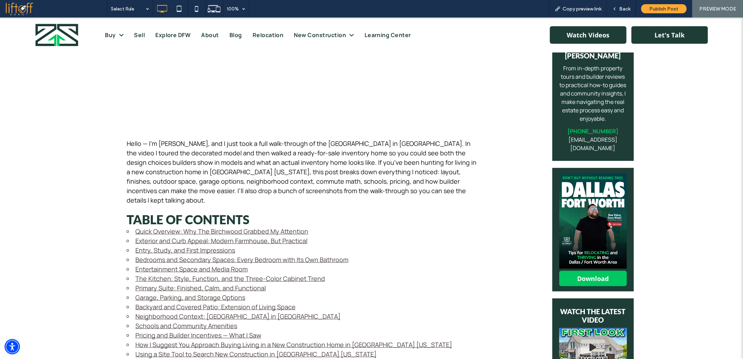
scroll to position [282, 0]
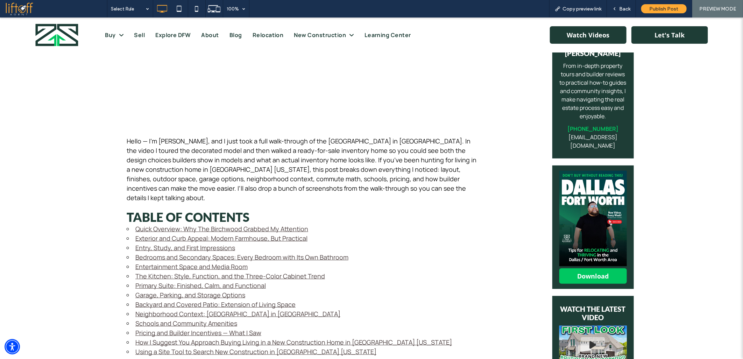
click at [160, 319] on link "Schools and Community Amenities" at bounding box center [186, 323] width 102 height 8
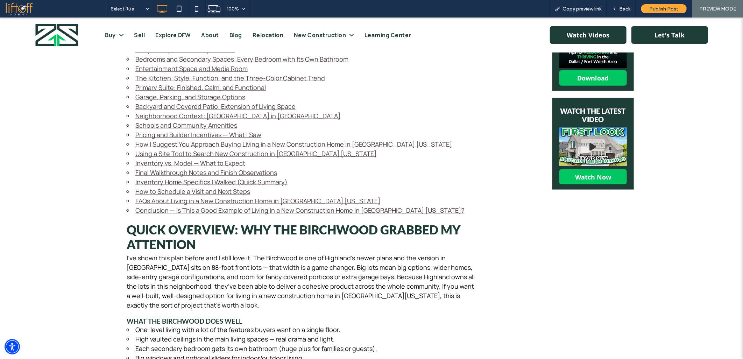
scroll to position [347, 0]
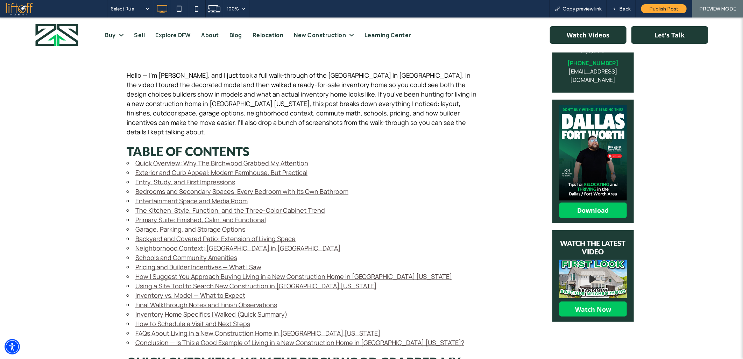
click at [156, 253] on link "Schools and Community Amenities" at bounding box center [186, 257] width 102 height 8
click at [161, 253] on link "Schools and Community Amenities" at bounding box center [186, 257] width 102 height 8
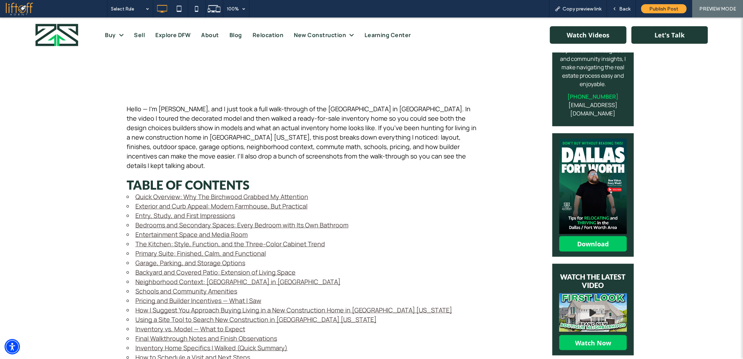
scroll to position [321, 0]
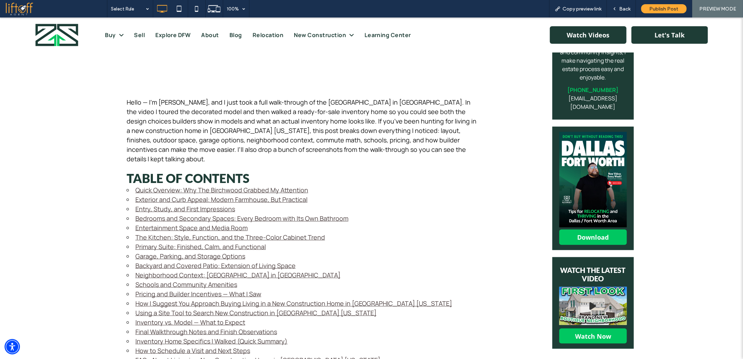
click at [160, 280] on link "Schools and Community Amenities" at bounding box center [186, 284] width 102 height 8
click at [145, 252] on link "Garage, Parking, and Storage Options" at bounding box center [190, 256] width 110 height 8
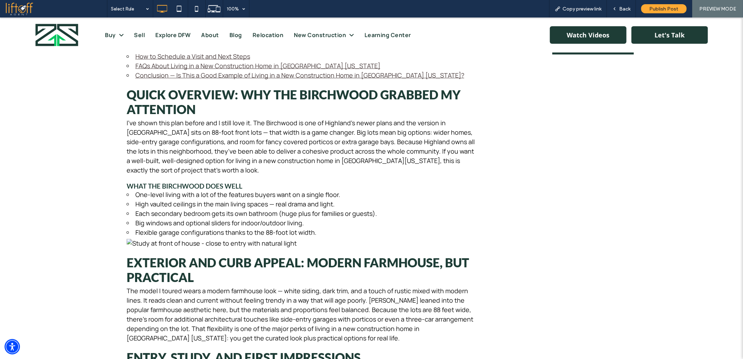
scroll to position [273, 0]
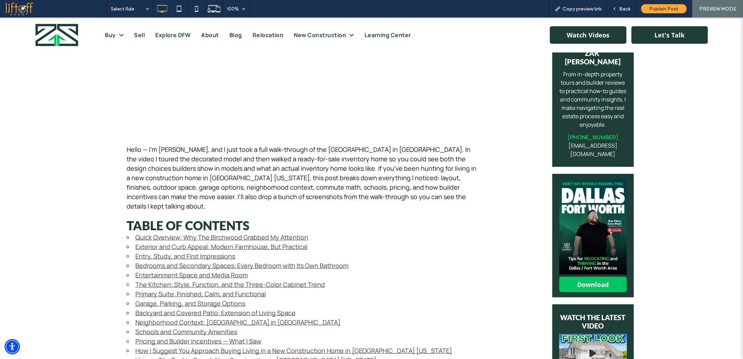
click at [159, 289] on link "Primary Suite: Finished, Calm, and Functional" at bounding box center [200, 293] width 131 height 8
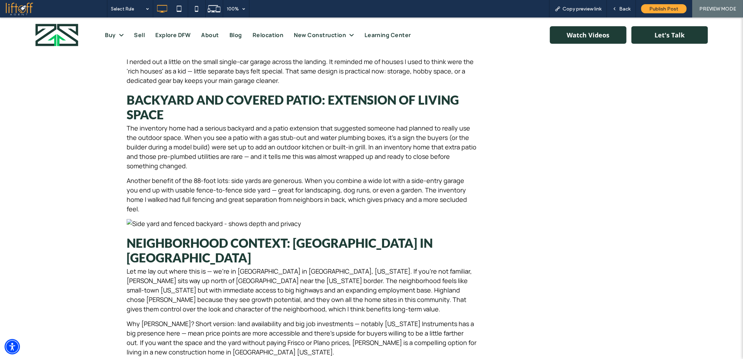
scroll to position [1514, 0]
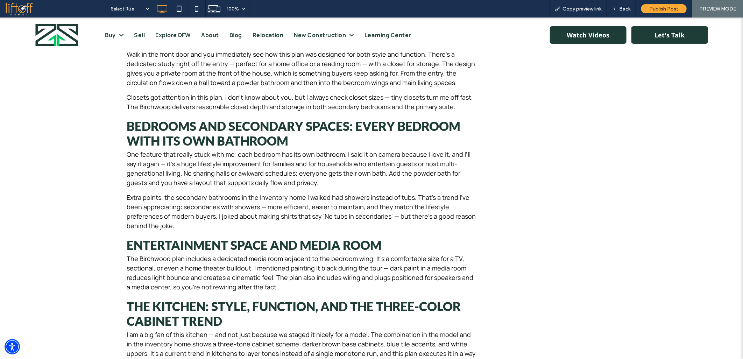
scroll to position [319, 0]
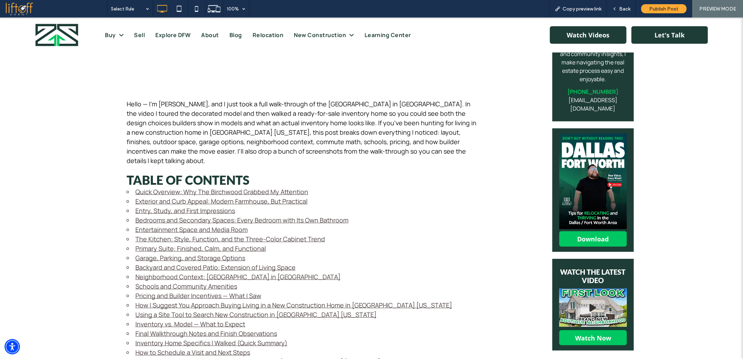
click at [152, 244] on link "Primary Suite: Finished, Calm, and Functional" at bounding box center [200, 248] width 131 height 8
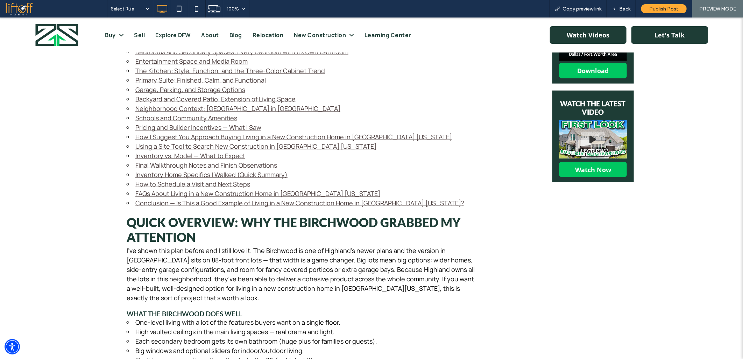
scroll to position [318, 0]
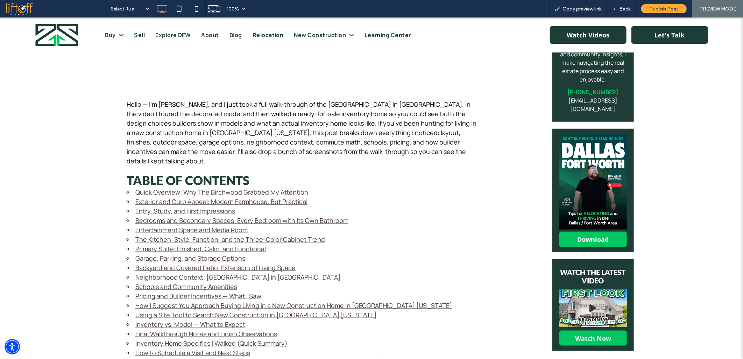
click at [152, 235] on link "The Kitchen: Style, Function, and the Three-Color Cabinet Trend" at bounding box center [230, 239] width 190 height 8
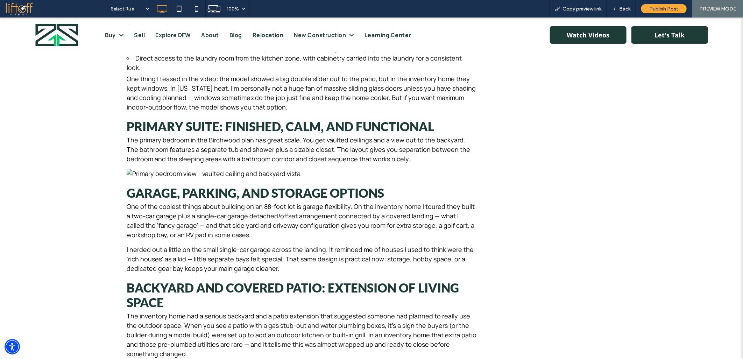
scroll to position [1331, 0]
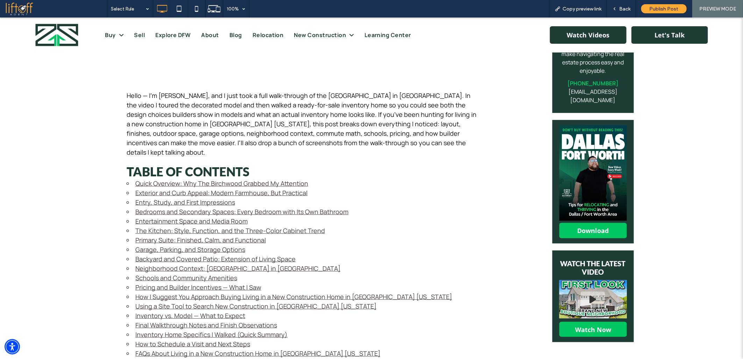
scroll to position [330, 0]
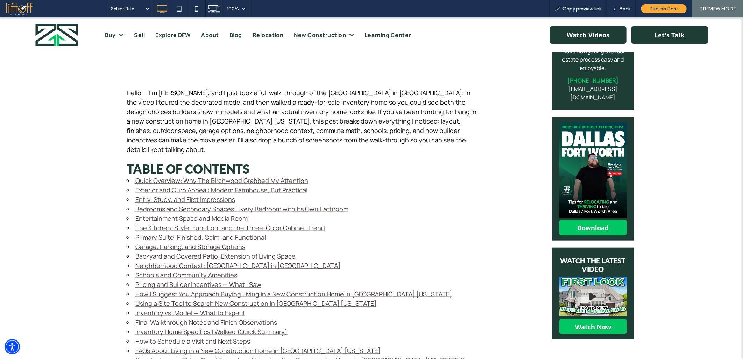
click at [174, 214] on link "Entertainment Space and Media Room" at bounding box center [191, 218] width 112 height 8
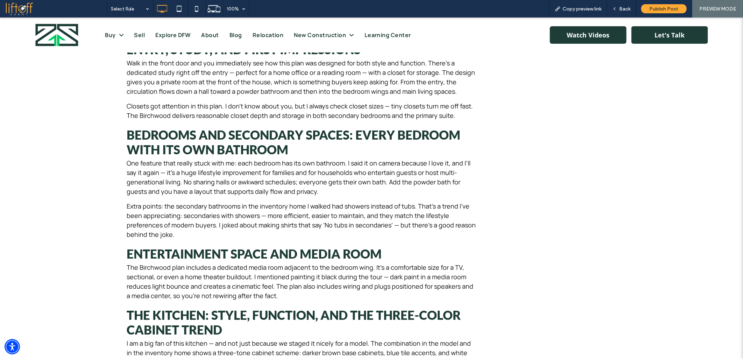
scroll to position [373, 0]
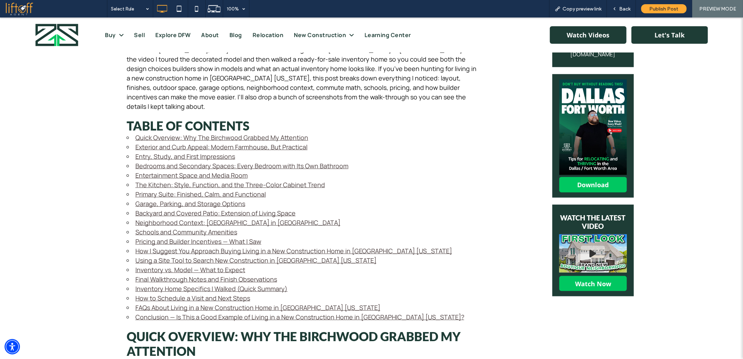
click at [178, 161] on link "Bedrooms and Secondary Spaces: Every Bedroom with Its Own Bathroom" at bounding box center [241, 165] width 213 height 8
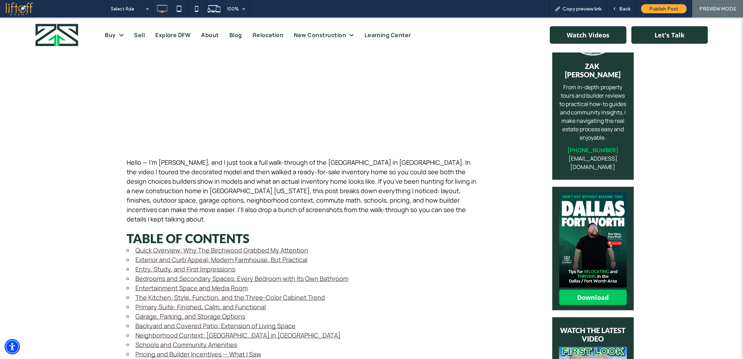
scroll to position [254, 0]
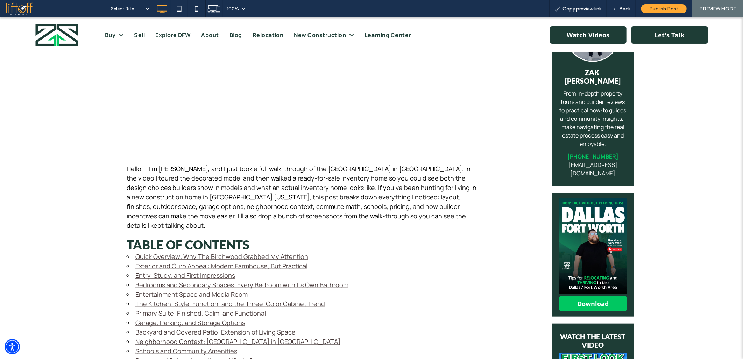
click at [161, 271] on link "Entry, Study, and First Impressions" at bounding box center [185, 275] width 100 height 8
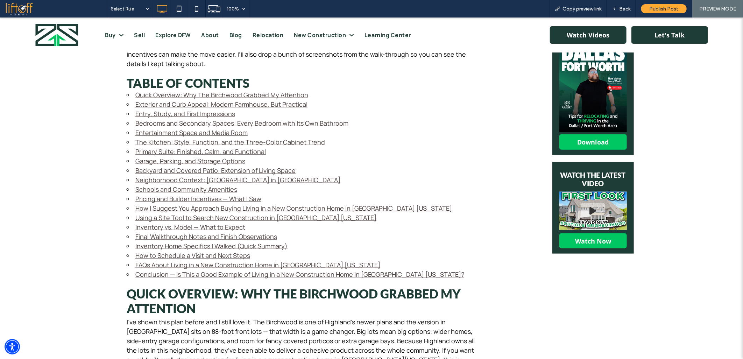
scroll to position [366, 0]
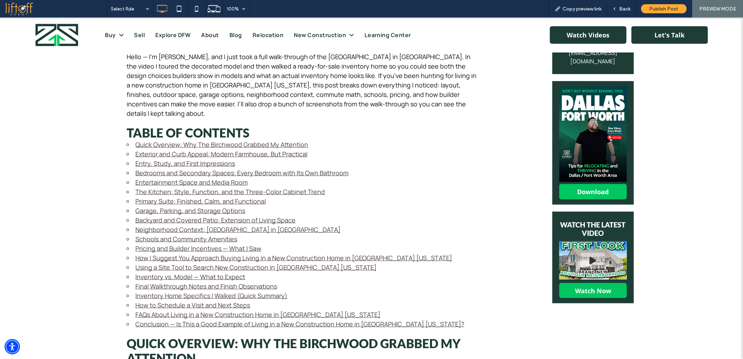
click at [154, 149] on link "Exterior and Curb Appeal: Modern Farmhouse, But Practical" at bounding box center [221, 153] width 172 height 8
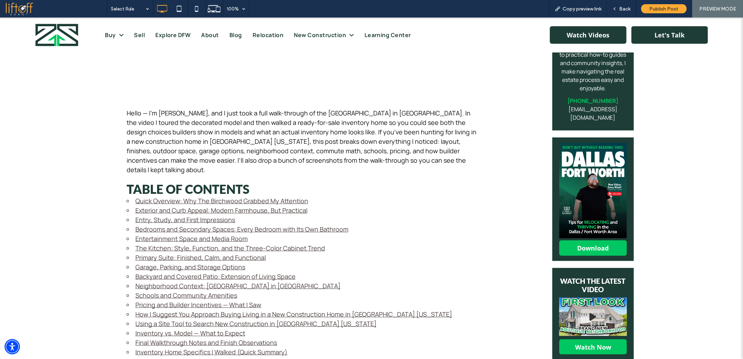
click at [153, 196] on link "Quick Overview: Why The Birchwood Grabbed My Attention" at bounding box center [221, 200] width 173 height 8
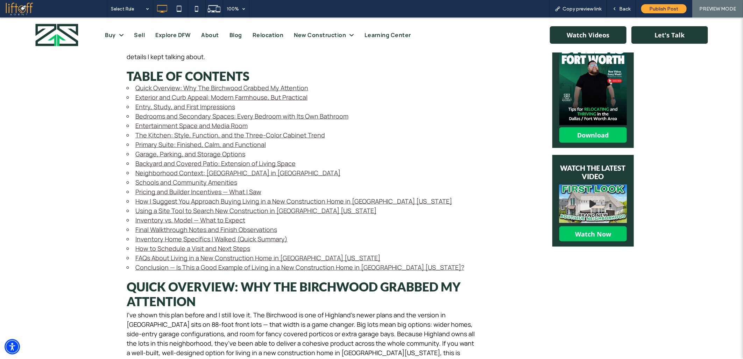
scroll to position [421, 0]
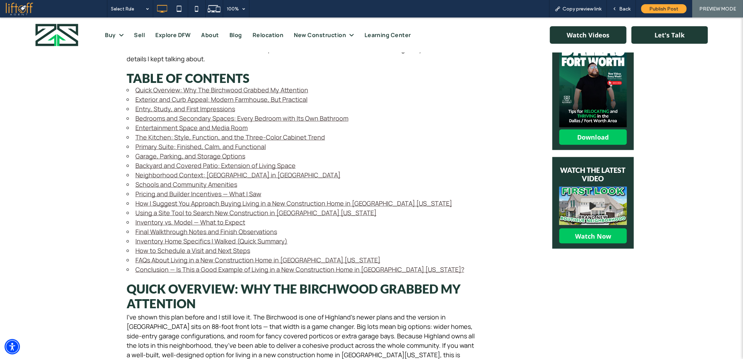
click at [155, 265] on link "Conclusion — Is This a Good Example of Living in a New Construction Home in She…" at bounding box center [299, 269] width 329 height 8
click at [624, 7] on span "Back" at bounding box center [624, 9] width 11 height 6
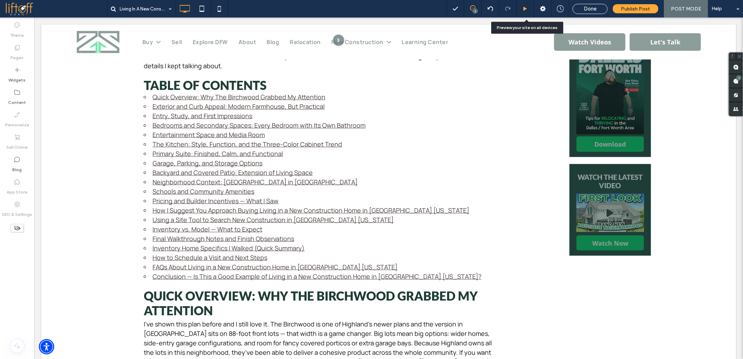
click at [529, 8] on div at bounding box center [525, 8] width 17 height 5
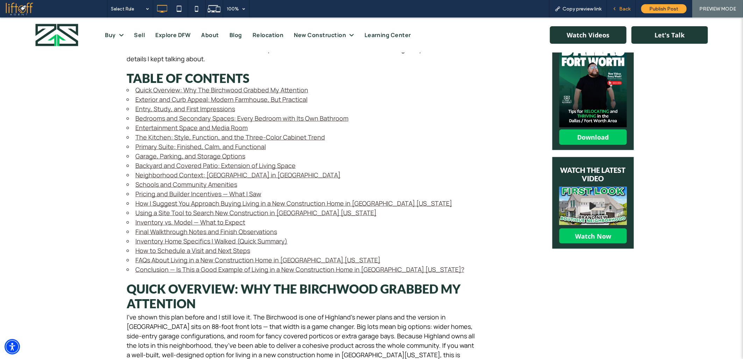
click at [620, 7] on span "Back" at bounding box center [624, 9] width 11 height 6
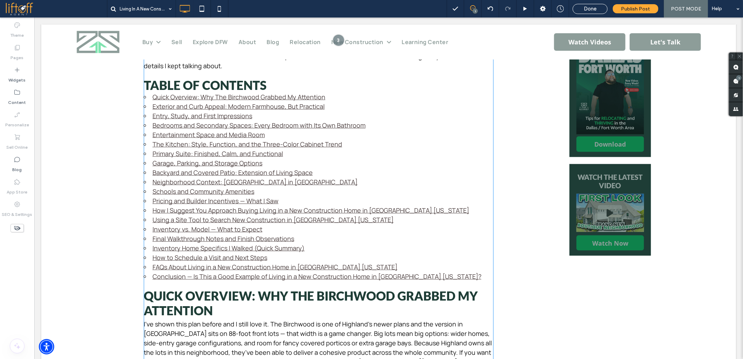
click at [198, 187] on link "Schools and Community Amenities" at bounding box center [203, 191] width 102 height 8
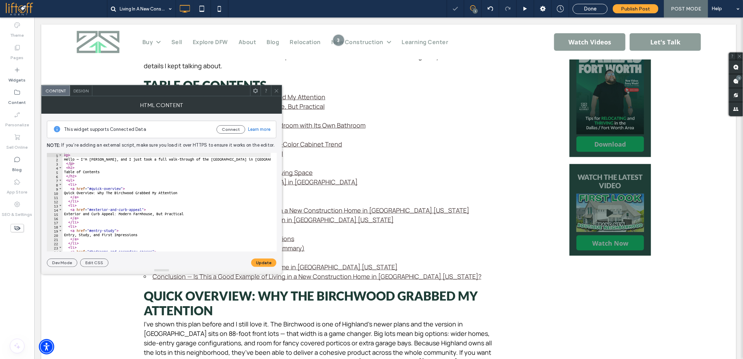
type textarea "****"
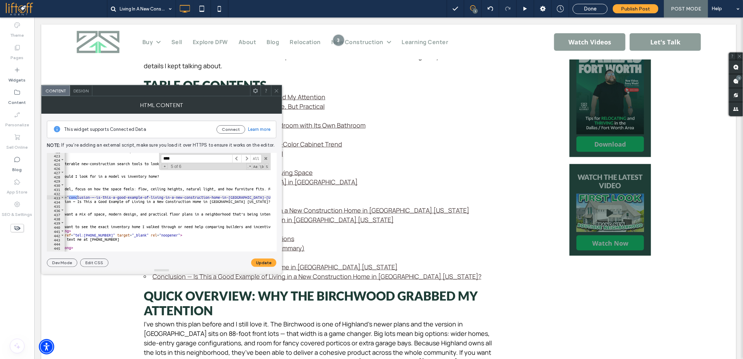
scroll to position [0, 16]
type input "****"
drag, startPoint x: 90, startPoint y: 196, endPoint x: 261, endPoint y: 197, distance: 171.5
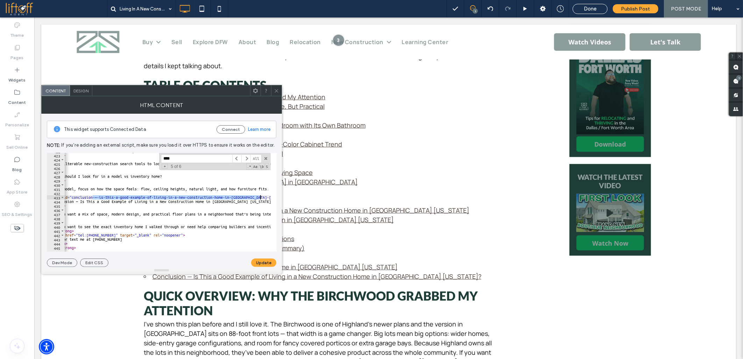
type textarea "**********"
click at [268, 262] on button "Update" at bounding box center [263, 263] width 25 height 8
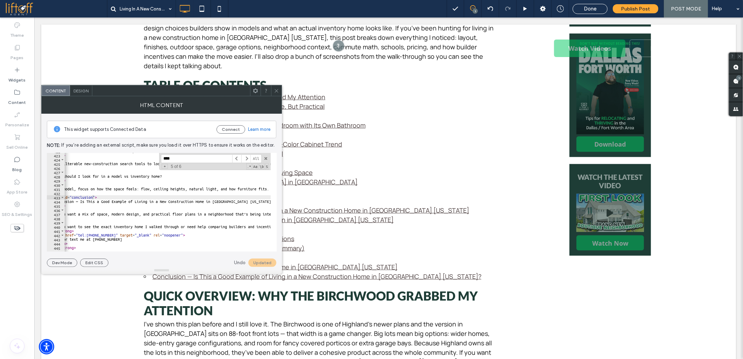
click at [275, 90] on icon at bounding box center [276, 90] width 5 height 5
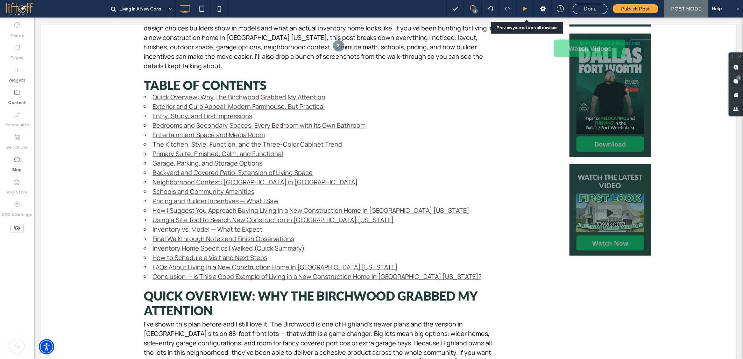
click at [527, 5] on div at bounding box center [525, 8] width 17 height 17
click at [525, 9] on icon at bounding box center [525, 8] width 5 height 5
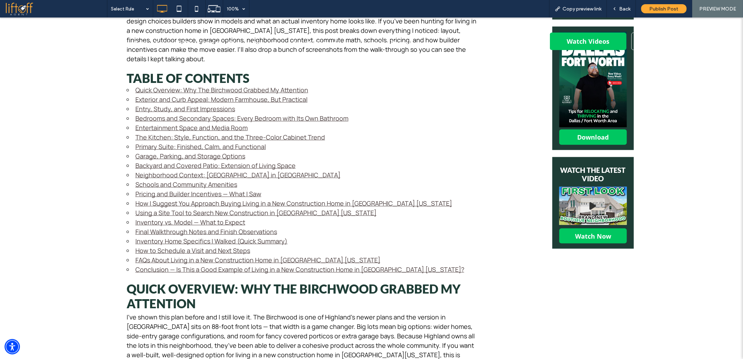
click at [149, 265] on link "Conclusion — Is This a Good Example of Living in a New Construction Home in She…" at bounding box center [299, 269] width 329 height 8
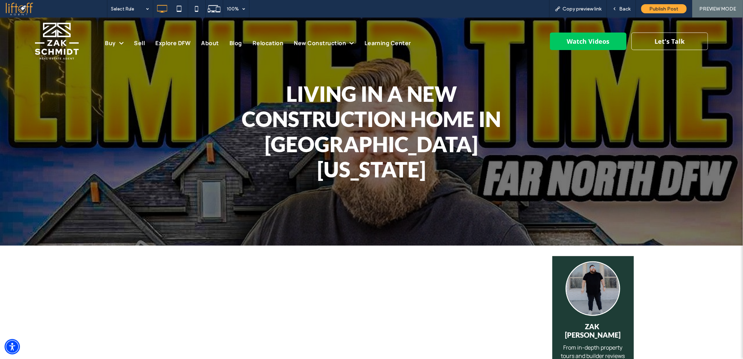
click at [28, 8] on span at bounding box center [56, 9] width 102 height 14
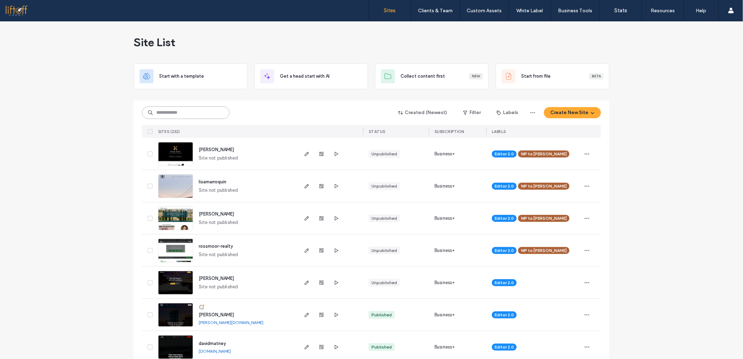
drag, startPoint x: 161, startPoint y: 111, endPoint x: 170, endPoint y: 112, distance: 8.8
click at [163, 112] on input at bounding box center [185, 112] width 87 height 13
type input "********"
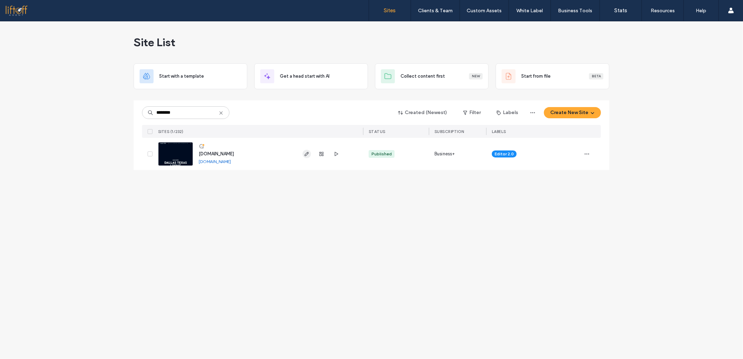
click at [306, 156] on icon "button" at bounding box center [307, 154] width 6 height 6
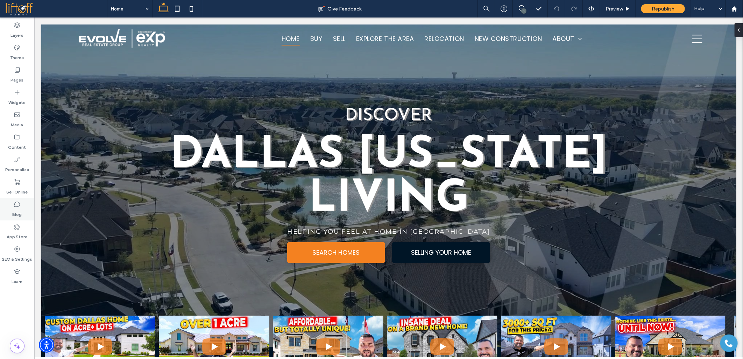
click at [17, 209] on label "Blog" at bounding box center [17, 213] width 9 height 10
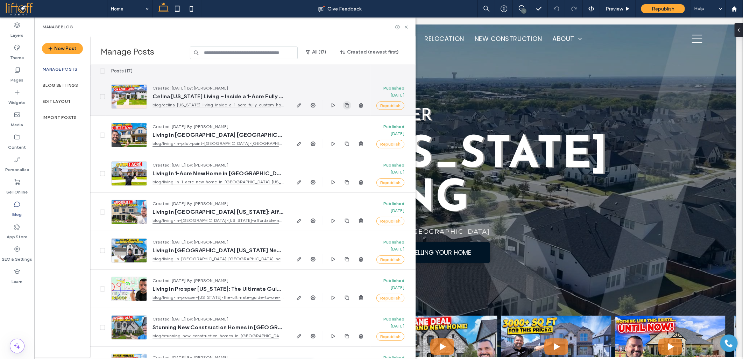
click at [346, 103] on use "button" at bounding box center [347, 105] width 4 height 4
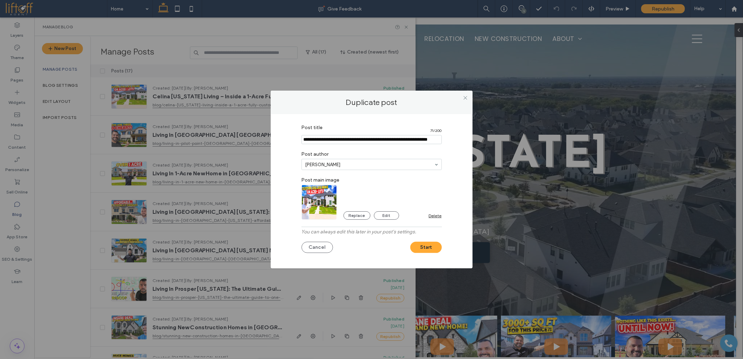
click at [345, 139] on input "Post title" at bounding box center [372, 139] width 140 height 9
paste input "**********"
type input "**********"
click at [319, 204] on img at bounding box center [320, 202] width 36 height 35
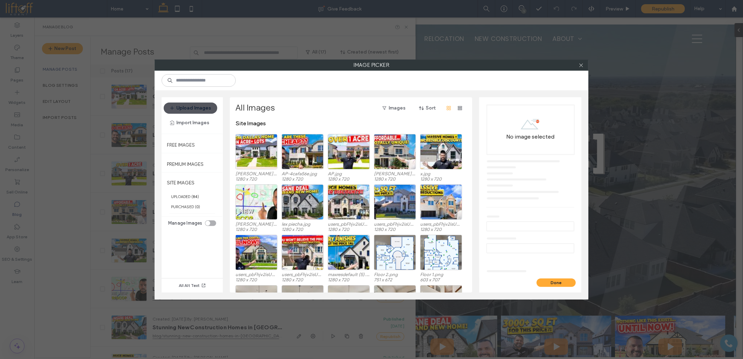
click at [197, 107] on button "Upload Images" at bounding box center [191, 108] width 54 height 11
